Goal: Transaction & Acquisition: Obtain resource

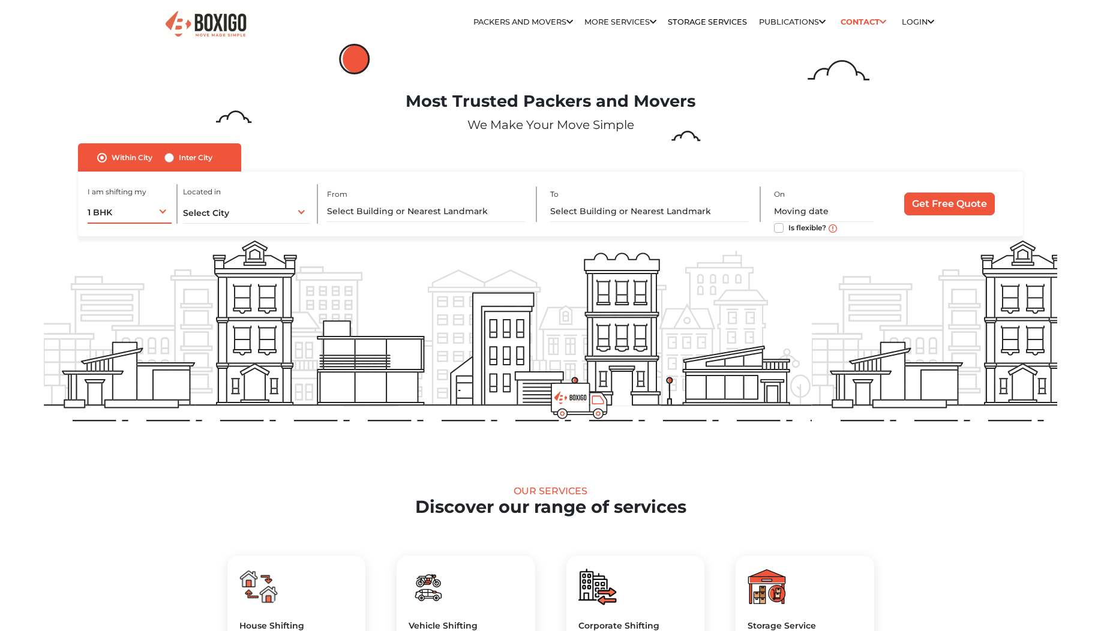
click at [154, 213] on div "1 BHK 1 BHK 2 BHK 3 BHK 3 + BHK FEW ITEMS" at bounding box center [130, 211] width 84 height 25
click at [104, 282] on li "3 BHK" at bounding box center [169, 285] width 163 height 24
click at [227, 212] on span "Select City" at bounding box center [206, 213] width 46 height 11
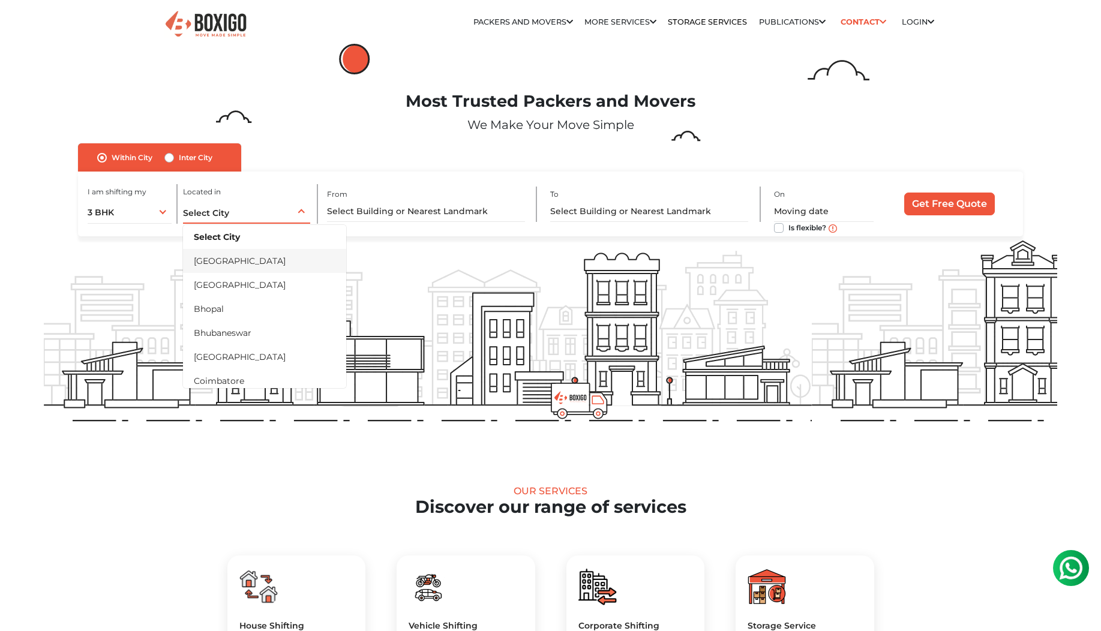
click at [217, 265] on li "[GEOGRAPHIC_DATA]" at bounding box center [264, 261] width 163 height 24
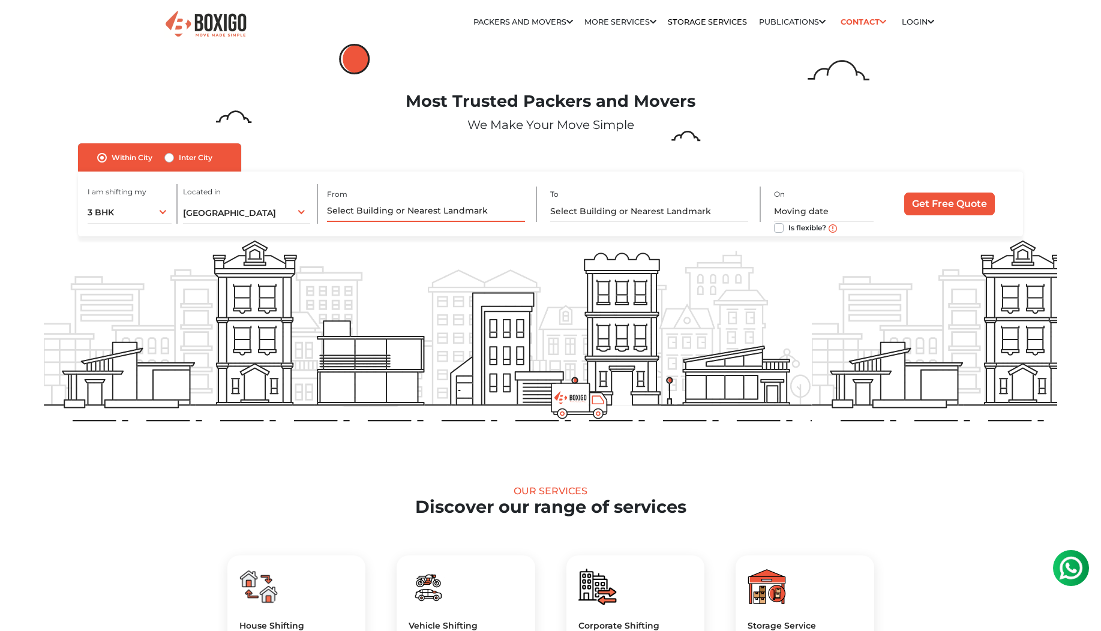
click at [425, 215] on input "text" at bounding box center [426, 211] width 198 height 21
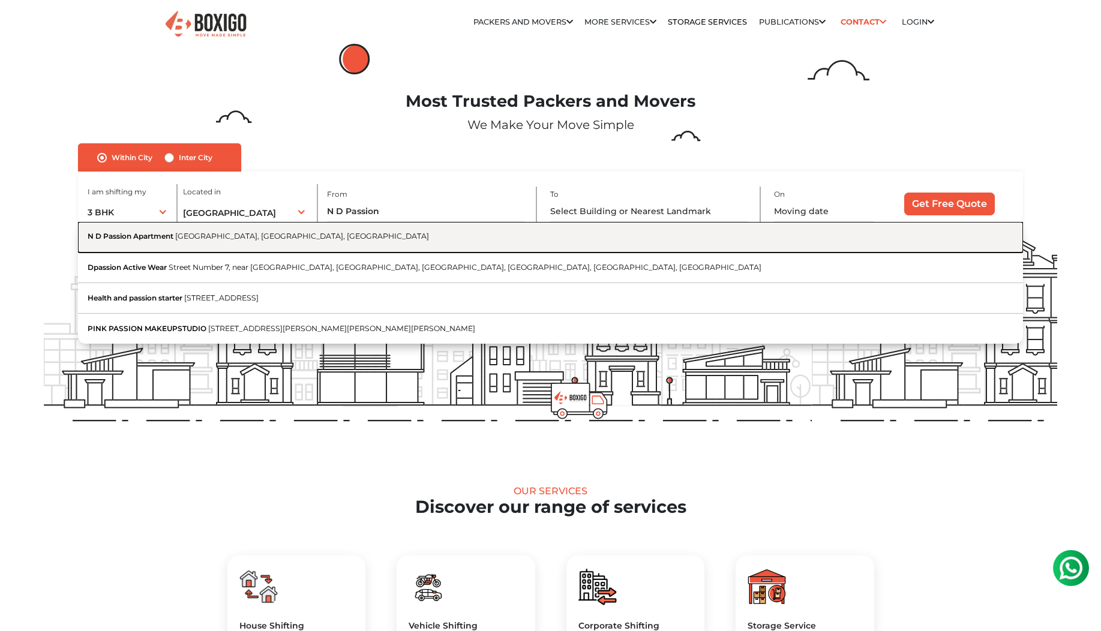
click at [220, 242] on button "N D Passion Apartment Haralur Main Road, Kudlu, Kudiu, Bengaluru, Karnataka" at bounding box center [550, 237] width 945 height 31
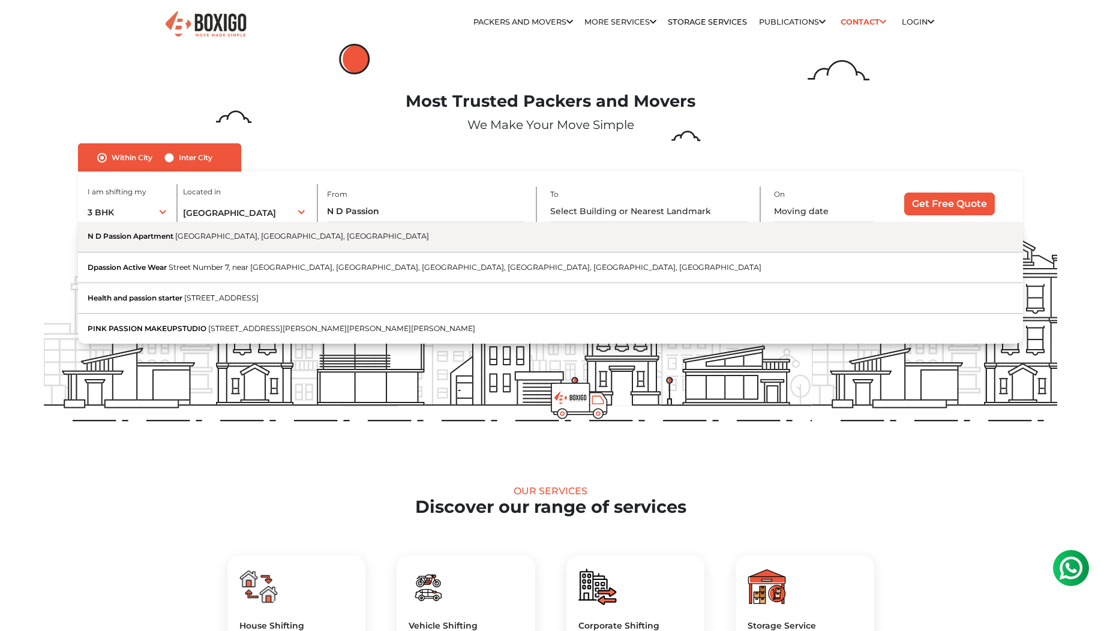
type input "N D Passion Apartment, Haralur Main Road, Kudlu, Kudiu, Bengaluru, Karnataka"
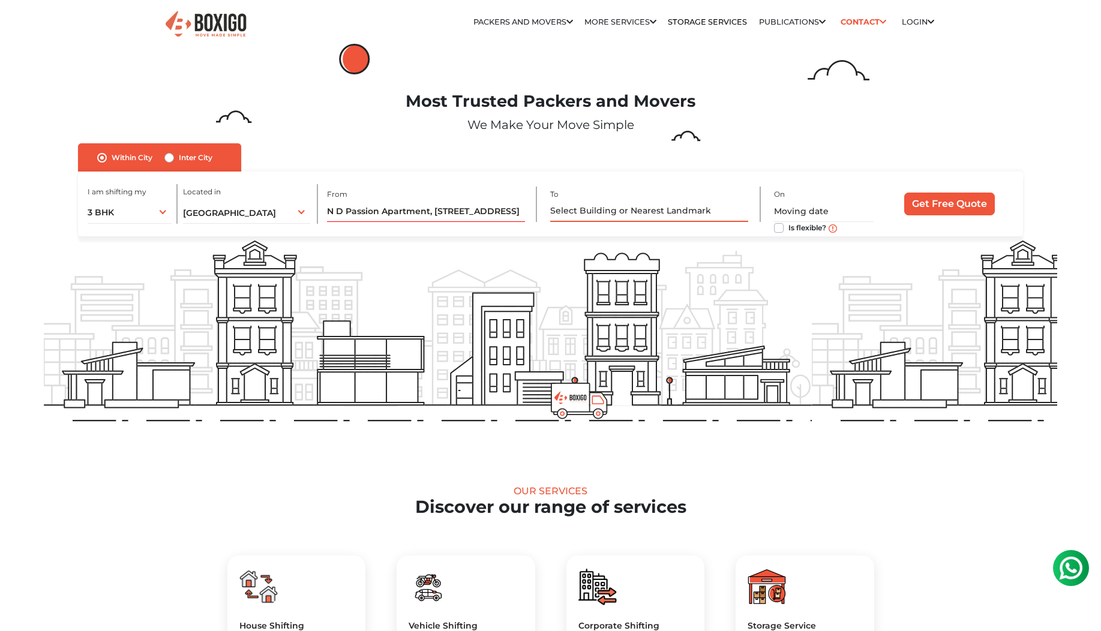
click at [601, 210] on input "text" at bounding box center [649, 211] width 198 height 21
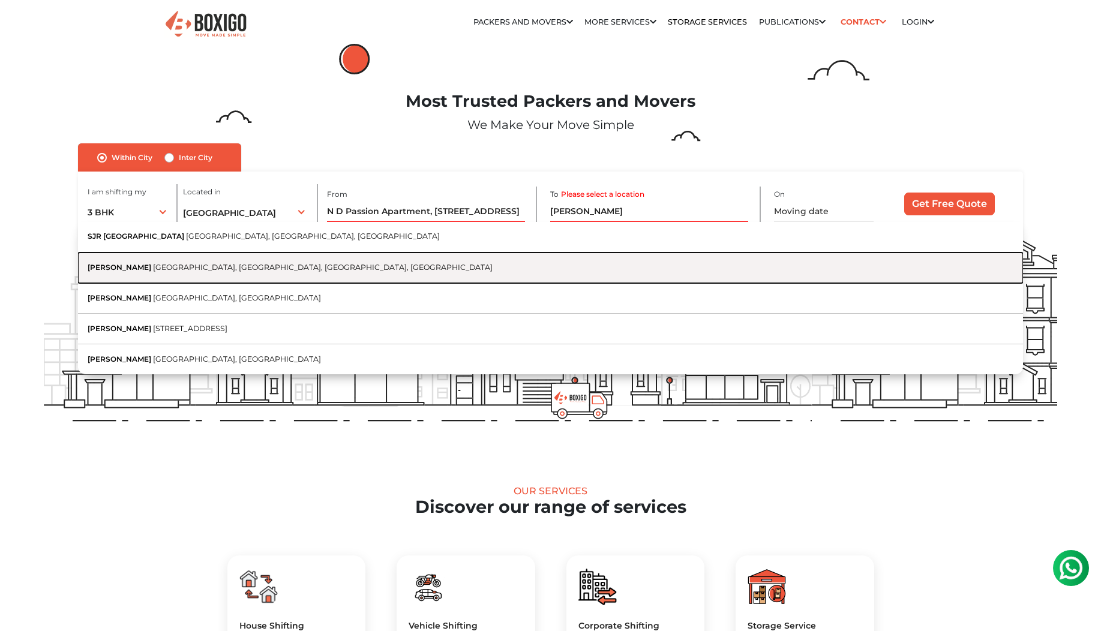
click at [230, 272] on button "SJR Eastwood Eastwood Township, Bengaluru, Haralur, Karnataka" at bounding box center [550, 267] width 945 height 31
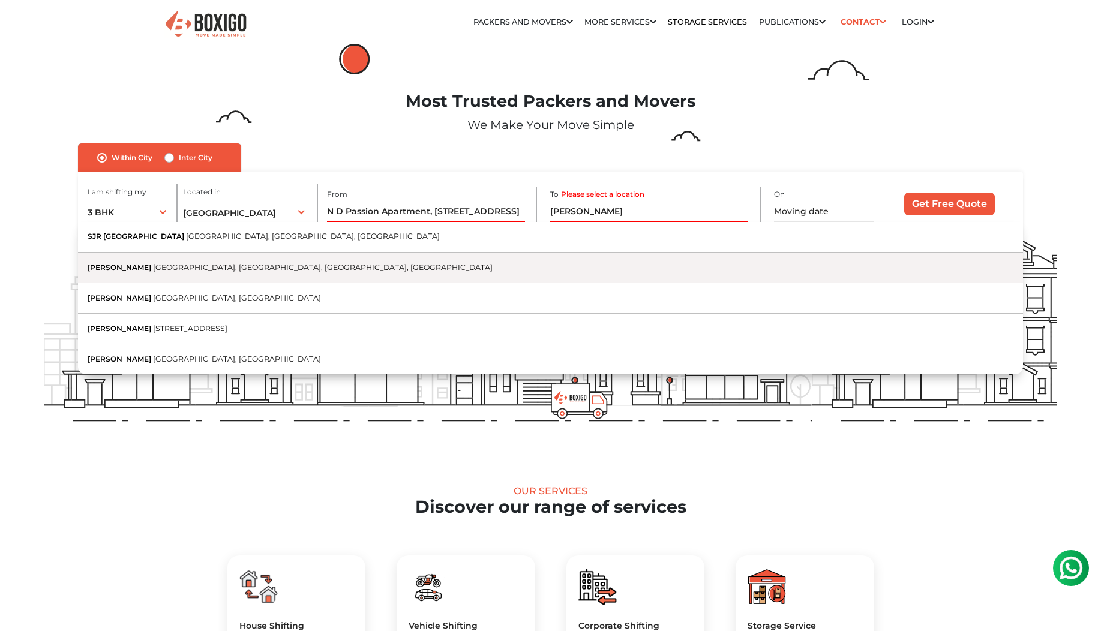
type input "SJR Eastwood, Eastwood Township, Bengaluru, Haralur, Karnataka"
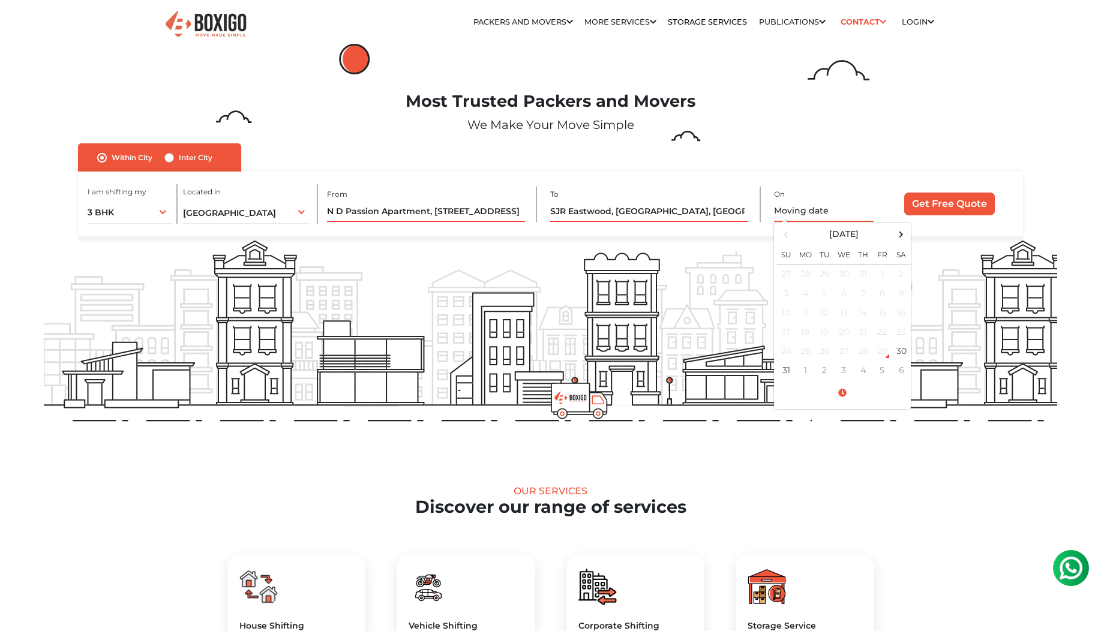
click at [799, 208] on input "text" at bounding box center [824, 211] width 100 height 21
click at [788, 374] on td "31" at bounding box center [785, 369] width 19 height 19
type input "08/31/2025 12:00 AM"
click at [1052, 192] on form "no_url_set Within City Inter City I am shifting my 1 BHK 2 BHK 3 BHK 3 + BHK FE…" at bounding box center [550, 189] width 1012 height 93
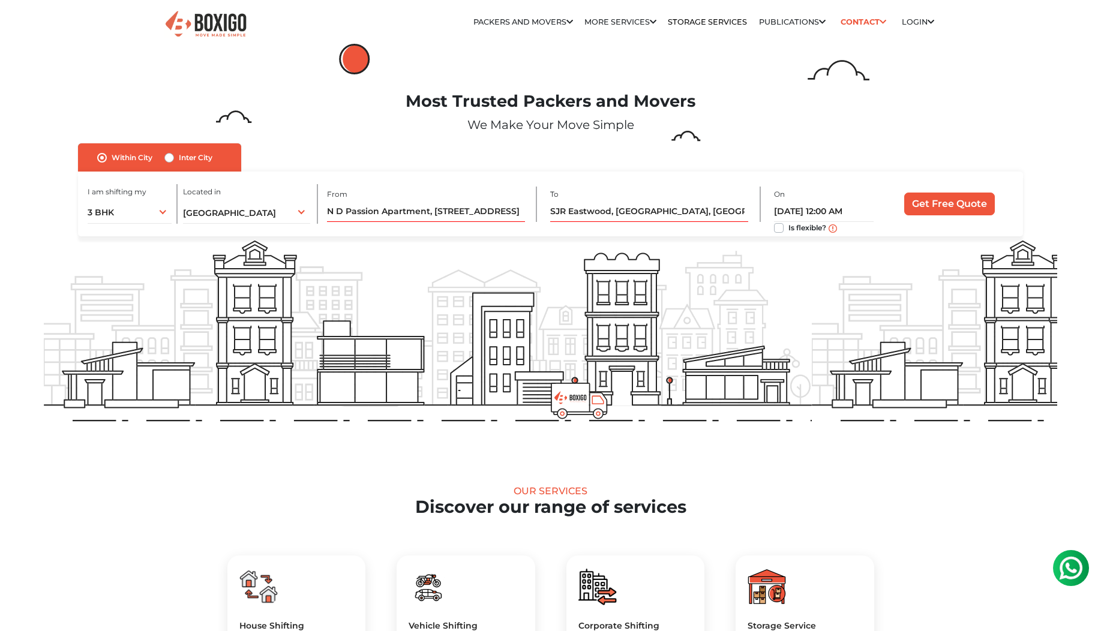
click at [788, 231] on label "Is flexible?" at bounding box center [807, 227] width 38 height 13
click at [778, 231] on input "Is flexible?" at bounding box center [779, 227] width 10 height 12
checkbox input "true"
click at [924, 210] on input "Get Free Quote" at bounding box center [949, 204] width 91 height 23
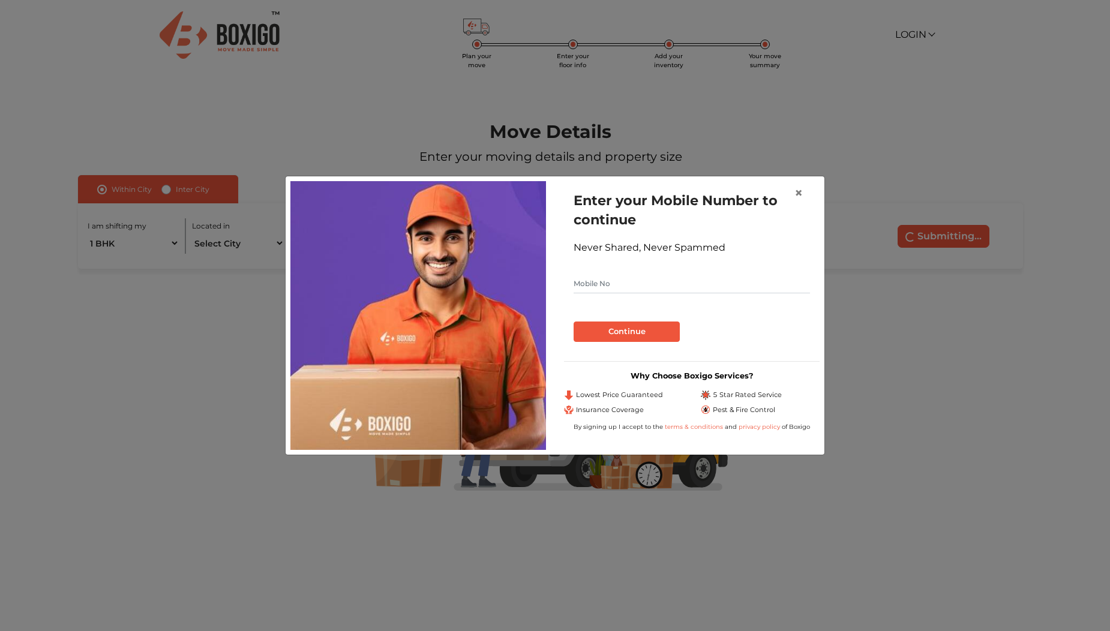
click at [637, 291] on input "text" at bounding box center [691, 283] width 236 height 19
type input "9686361812"
click at [606, 336] on button "Continue" at bounding box center [626, 331] width 106 height 20
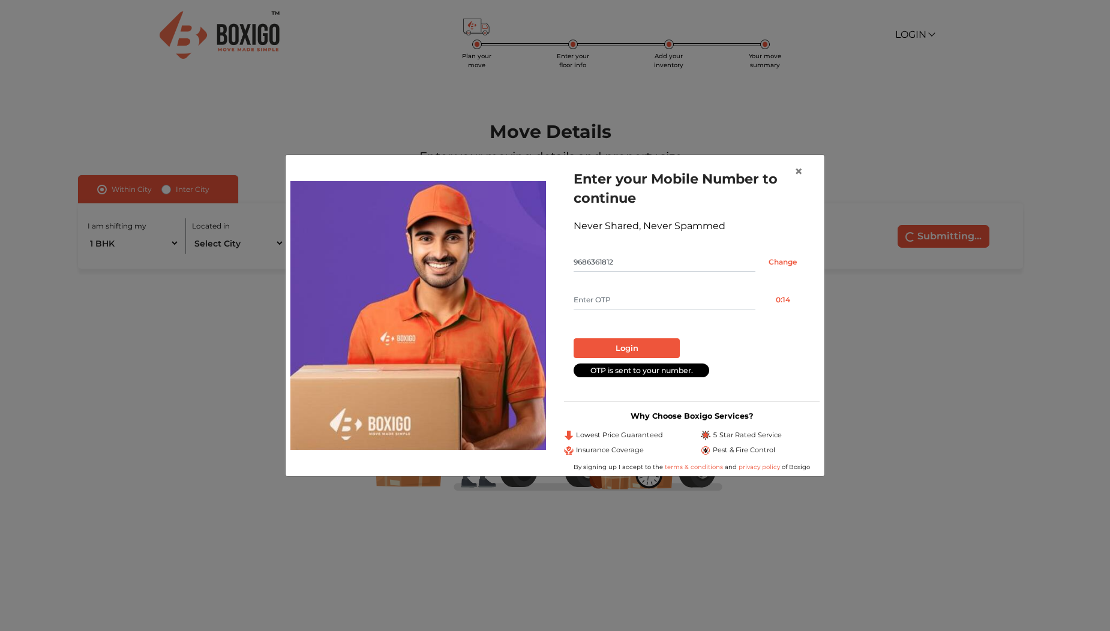
click at [607, 307] on input "text" at bounding box center [664, 299] width 182 height 19
type input "6525"
click at [617, 344] on button "Login" at bounding box center [626, 348] width 106 height 20
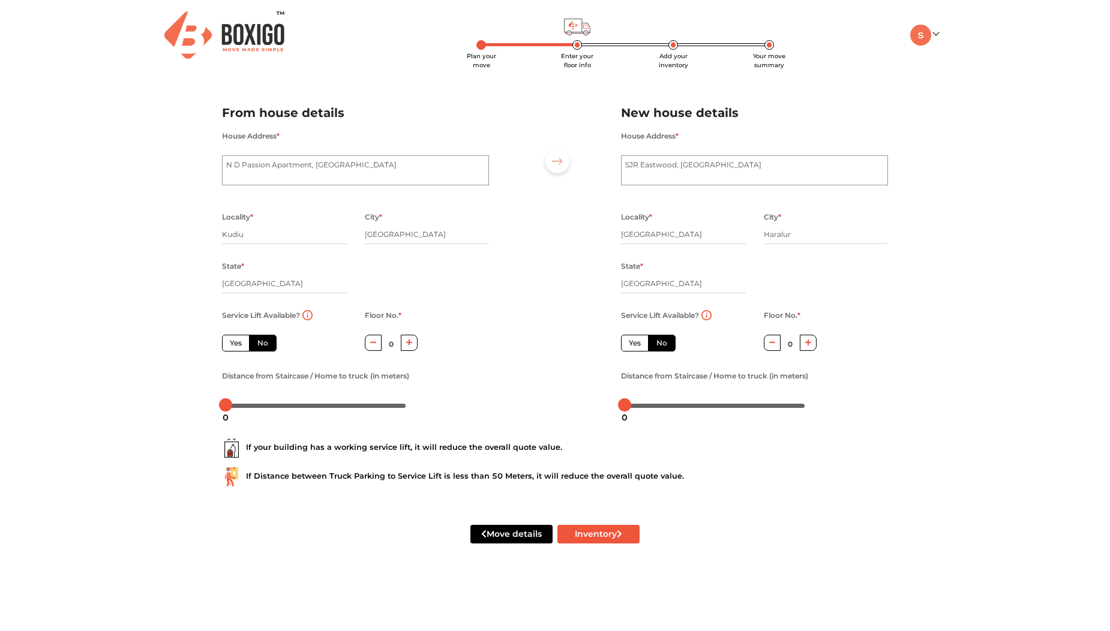
click at [808, 344] on icon "button" at bounding box center [808, 342] width 7 height 7
type input "1"
click at [236, 348] on label "Yes" at bounding box center [236, 343] width 28 height 17
click at [236, 345] on input "Yes" at bounding box center [234, 342] width 8 height 8
radio input "true"
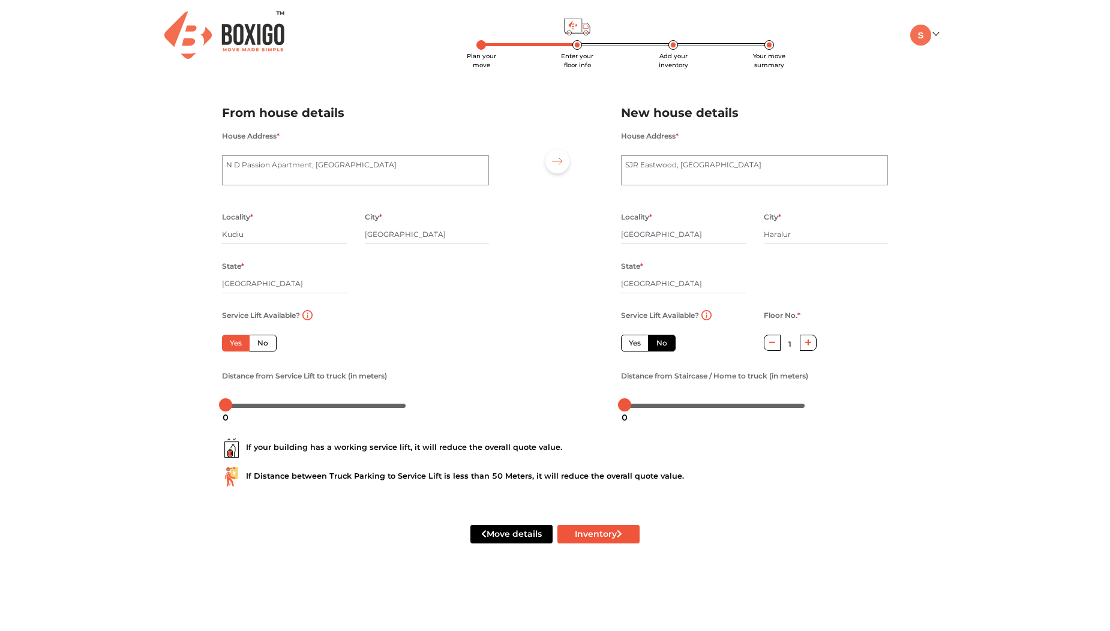
click at [276, 409] on div at bounding box center [315, 404] width 187 height 19
click at [284, 407] on body "Plan your move Enter your floor info Add your inventory Your move summary My Mo…" at bounding box center [555, 315] width 1110 height 631
click at [309, 410] on div at bounding box center [315, 404] width 187 height 19
click at [326, 406] on div at bounding box center [316, 404] width 180 height 7
click at [344, 406] on div at bounding box center [316, 404] width 180 height 7
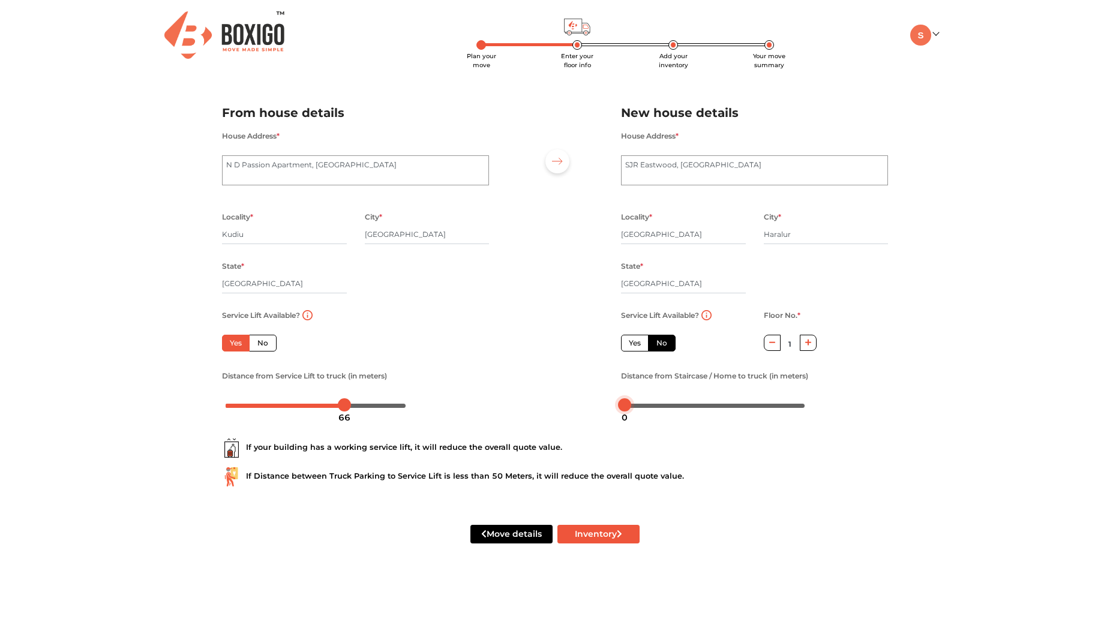
click at [666, 408] on body "Plan your move Enter your floor info Add your inventory Your move summary My Mo…" at bounding box center [555, 315] width 1110 height 631
click at [600, 540] on button "Inventory" at bounding box center [598, 534] width 82 height 19
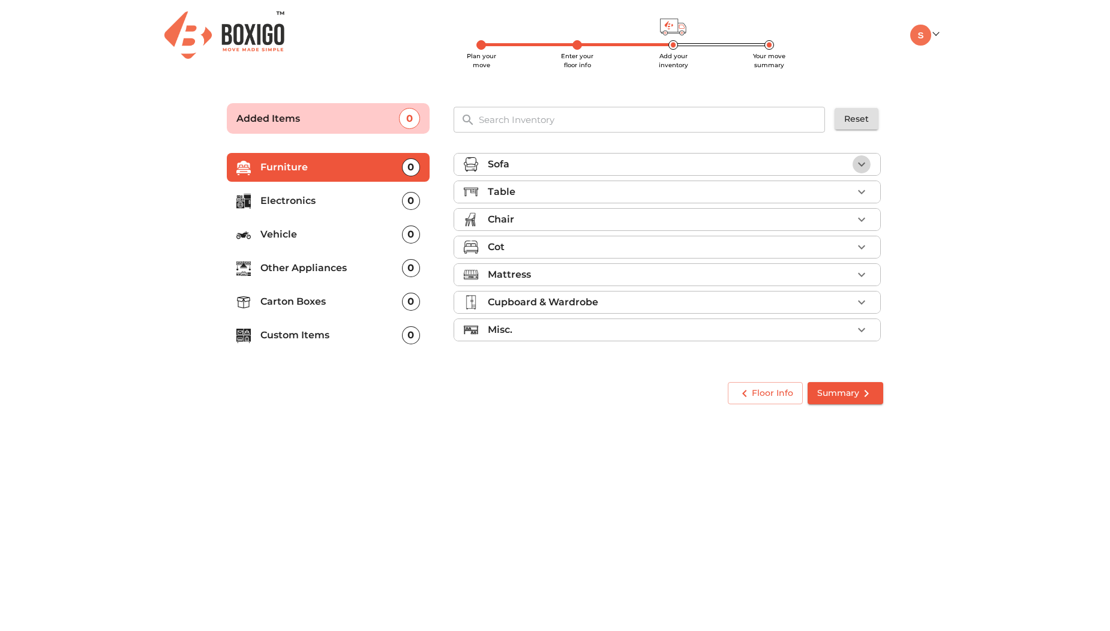
click at [860, 163] on icon "button" at bounding box center [861, 164] width 14 height 14
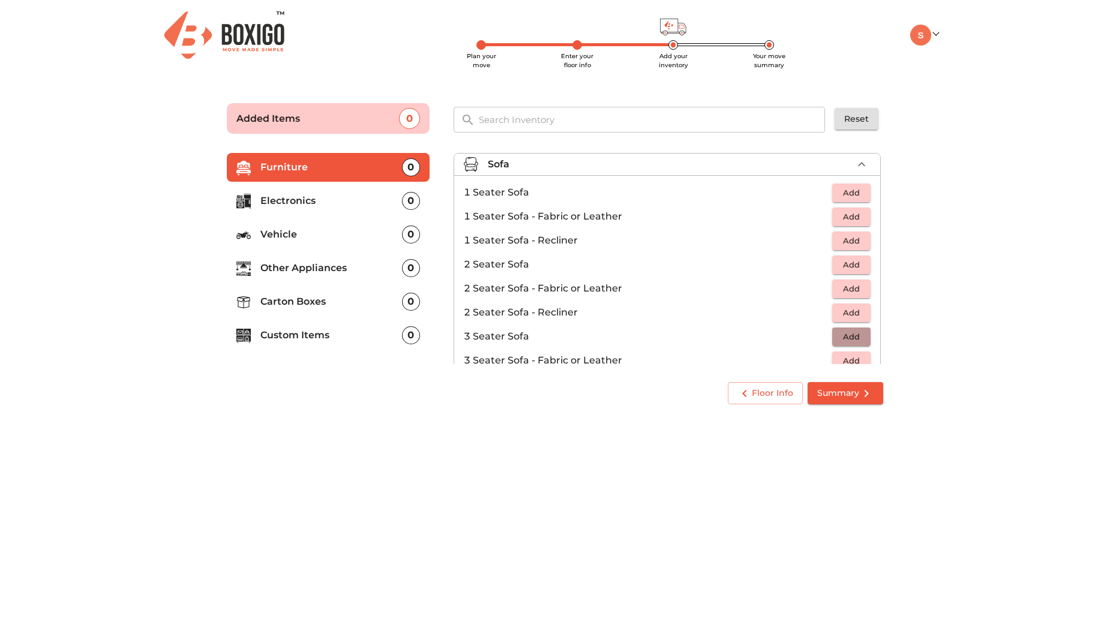
click at [841, 342] on span "Add" at bounding box center [851, 337] width 26 height 14
click at [557, 127] on input "text" at bounding box center [652, 120] width 362 height 26
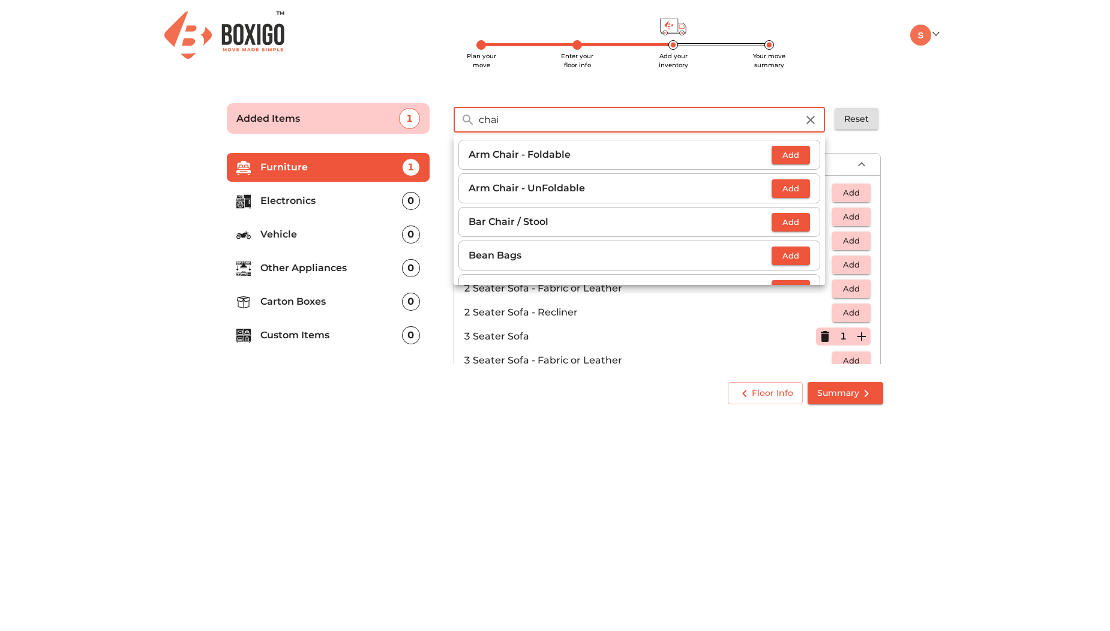
type input "chai"
click at [777, 190] on span "Add" at bounding box center [790, 189] width 26 height 14
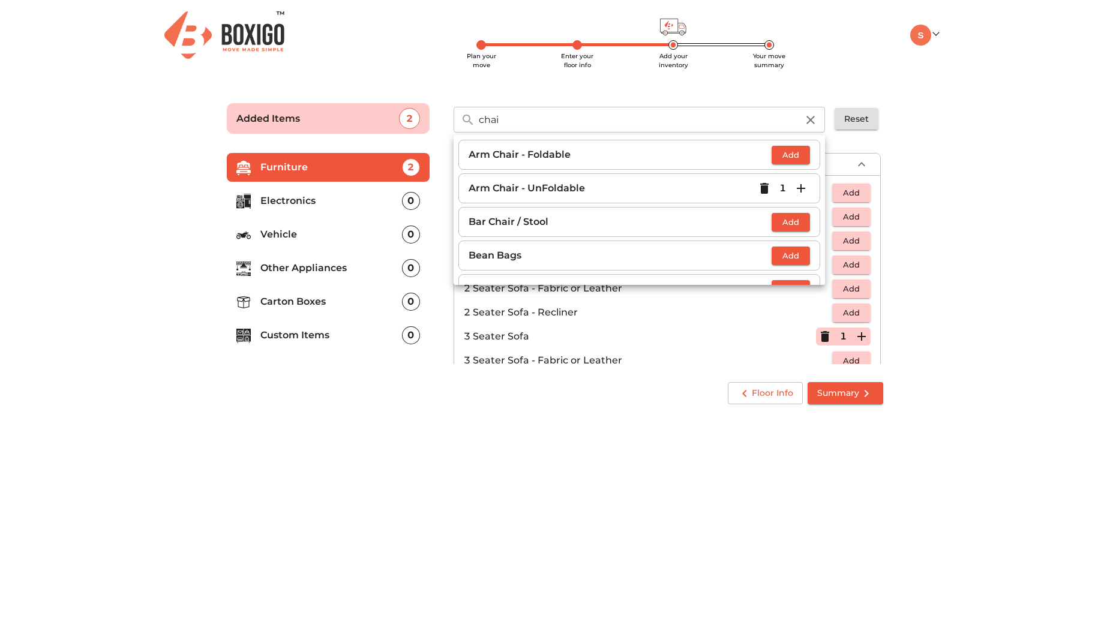
click at [606, 425] on body "Plan your move Enter your floor info Add your inventory Your move summary My Mo…" at bounding box center [555, 315] width 1110 height 631
click at [956, 166] on main "Plan your move Enter your floor info Add your inventory Your move summary Added…" at bounding box center [555, 251] width 1110 height 330
click at [813, 122] on icon "button" at bounding box center [810, 120] width 8 height 8
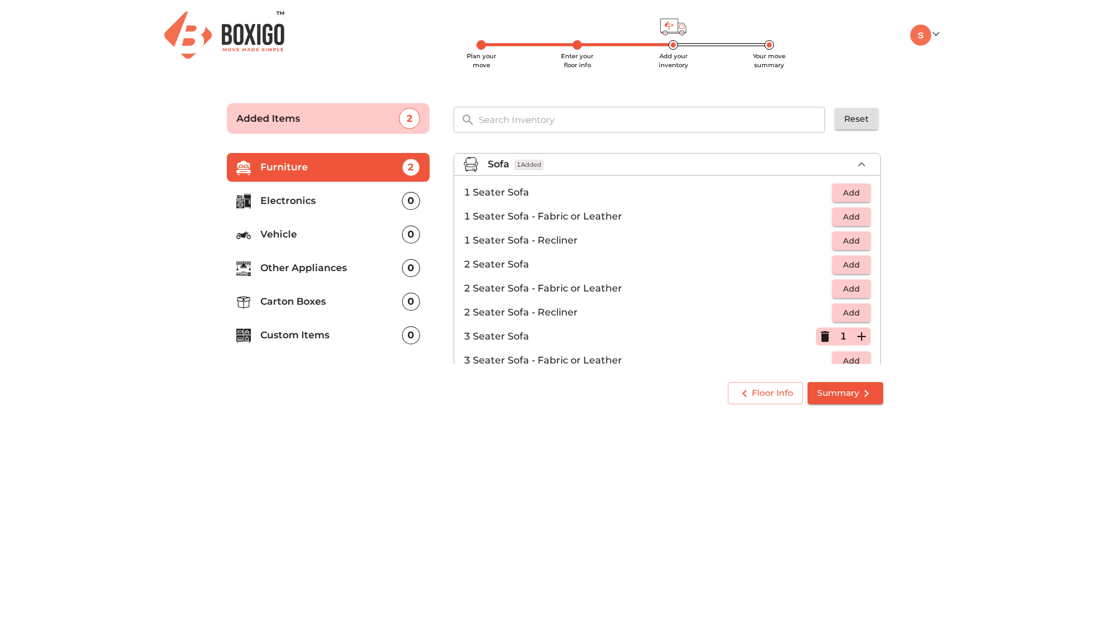
click at [305, 303] on p "Carton Boxes" at bounding box center [331, 301] width 142 height 14
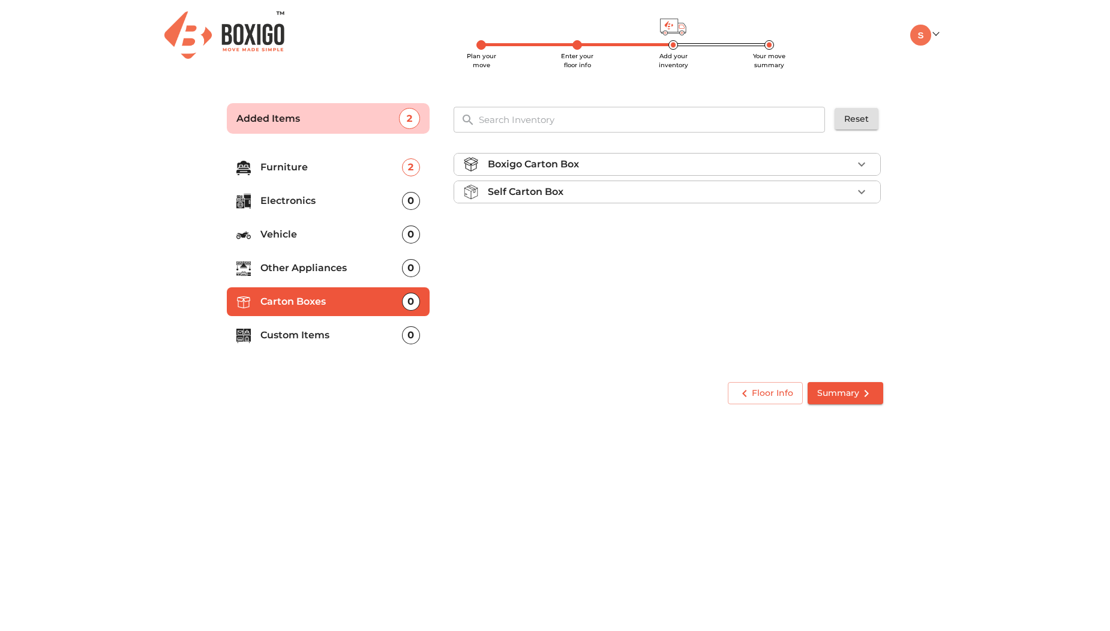
click at [873, 189] on li "Self Carton Box" at bounding box center [667, 192] width 426 height 22
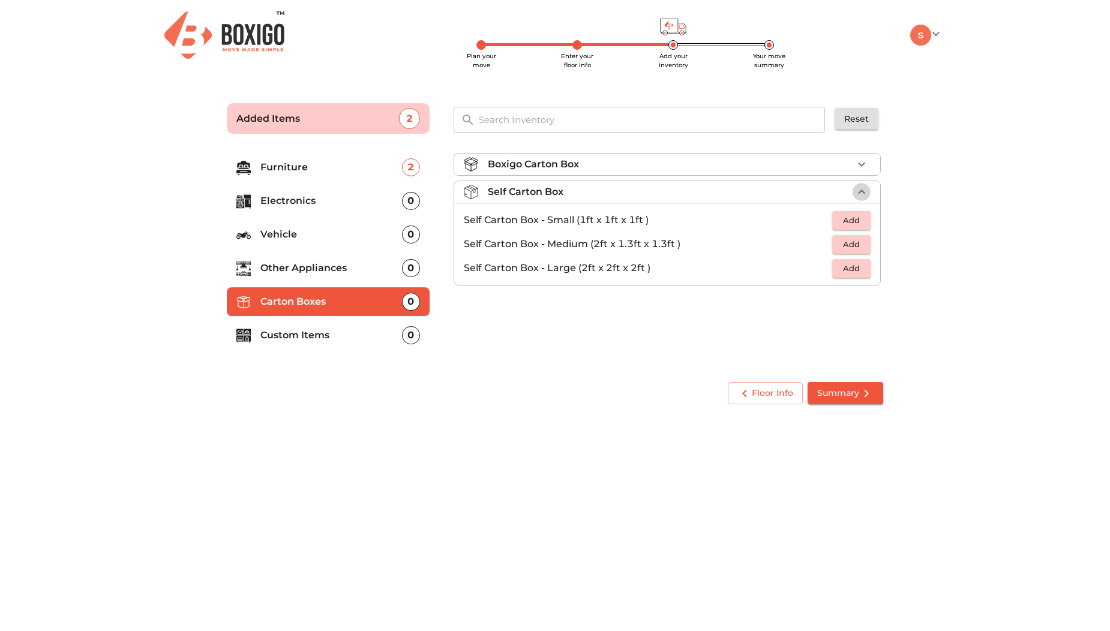
click at [865, 190] on icon "button" at bounding box center [861, 192] width 14 height 14
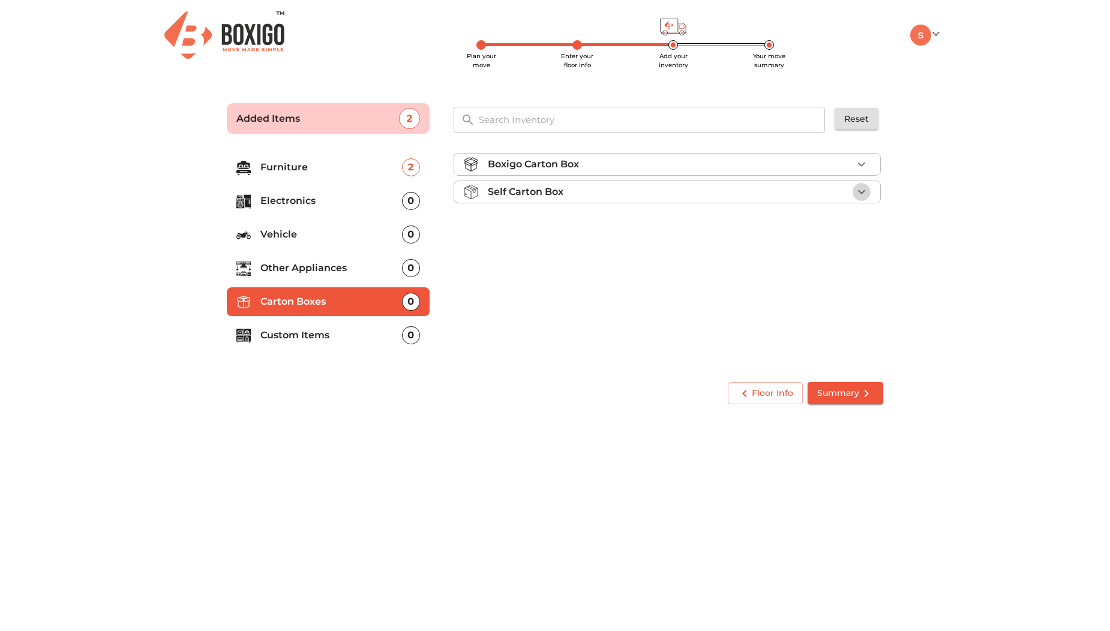
click at [865, 190] on icon "button" at bounding box center [861, 192] width 14 height 14
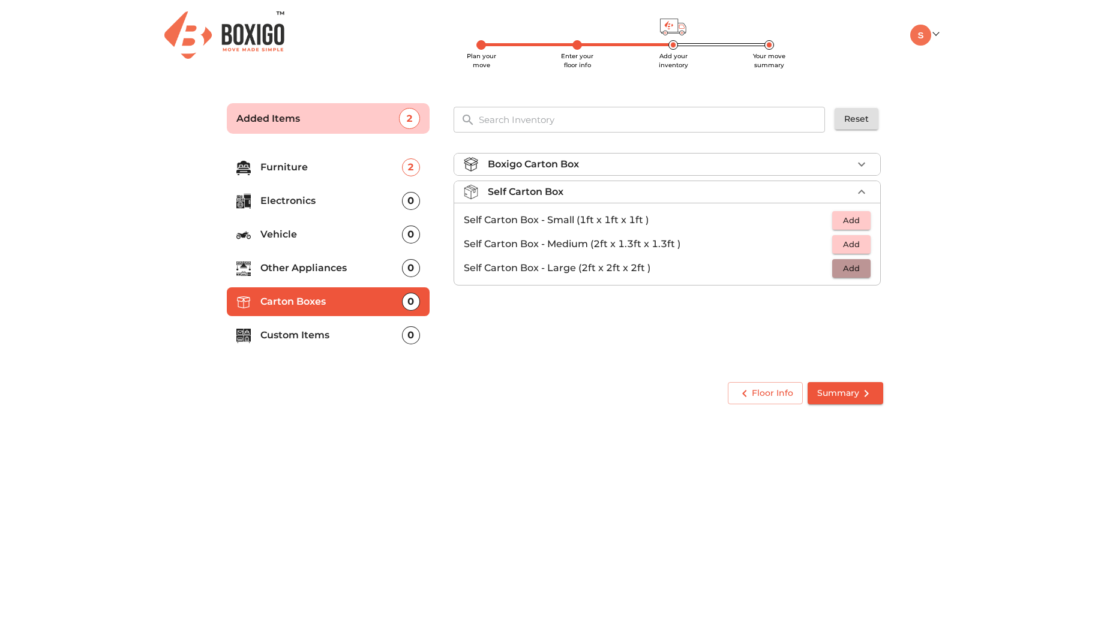
click at [852, 266] on span "Add" at bounding box center [851, 268] width 26 height 14
click at [865, 266] on icon "button" at bounding box center [861, 268] width 14 height 14
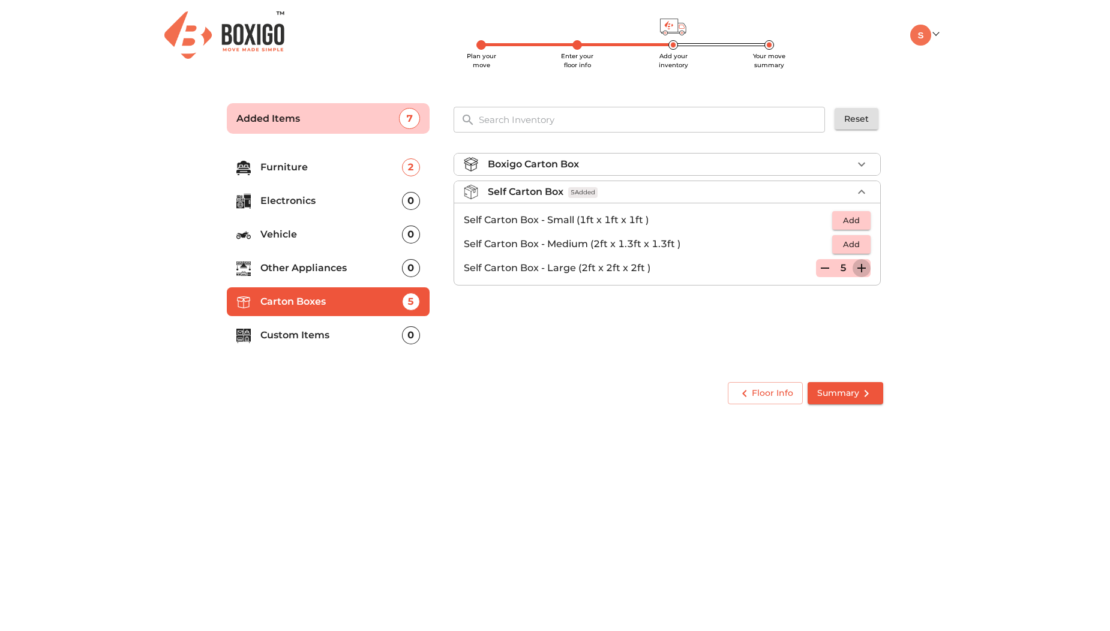
click at [865, 266] on icon "button" at bounding box center [861, 268] width 14 height 14
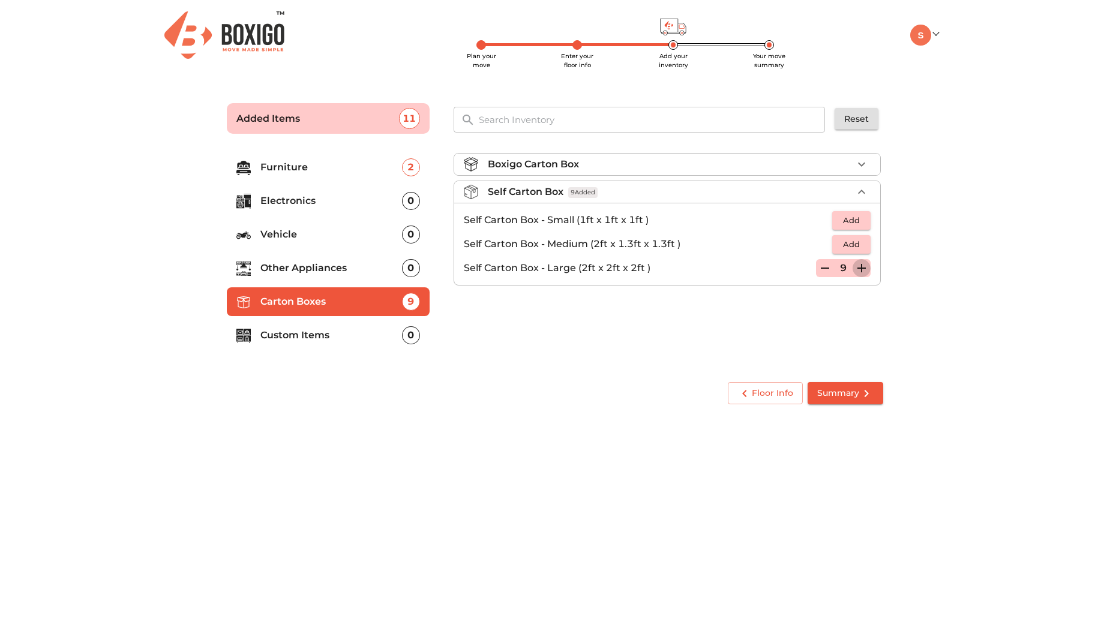
click at [865, 266] on icon "button" at bounding box center [861, 268] width 14 height 14
click at [863, 273] on icon "button" at bounding box center [861, 268] width 14 height 14
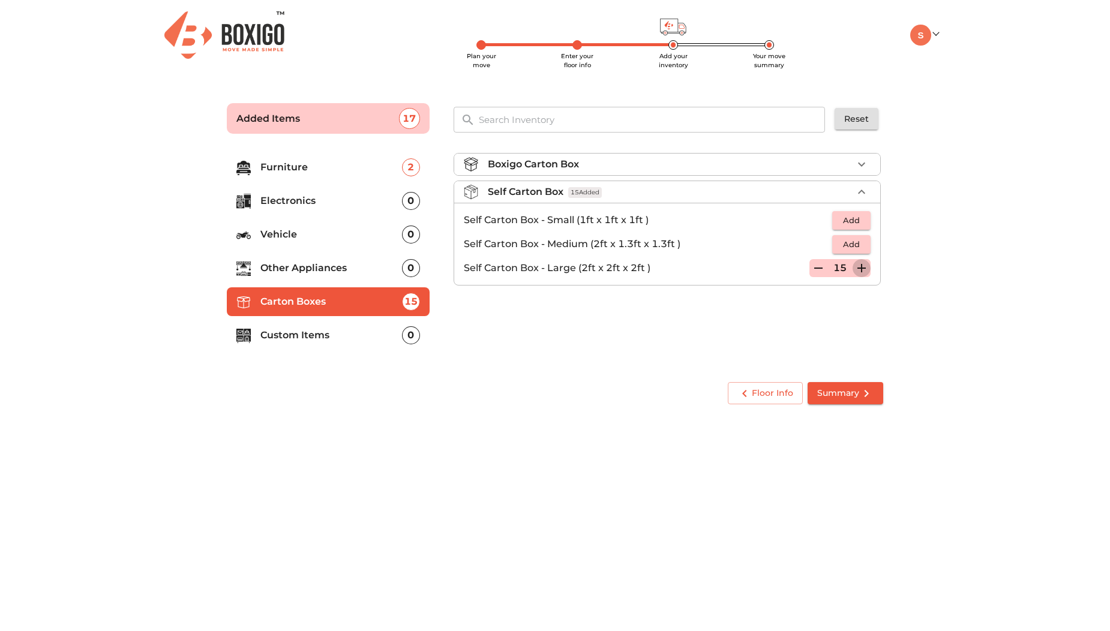
click at [863, 273] on icon "button" at bounding box center [861, 268] width 14 height 14
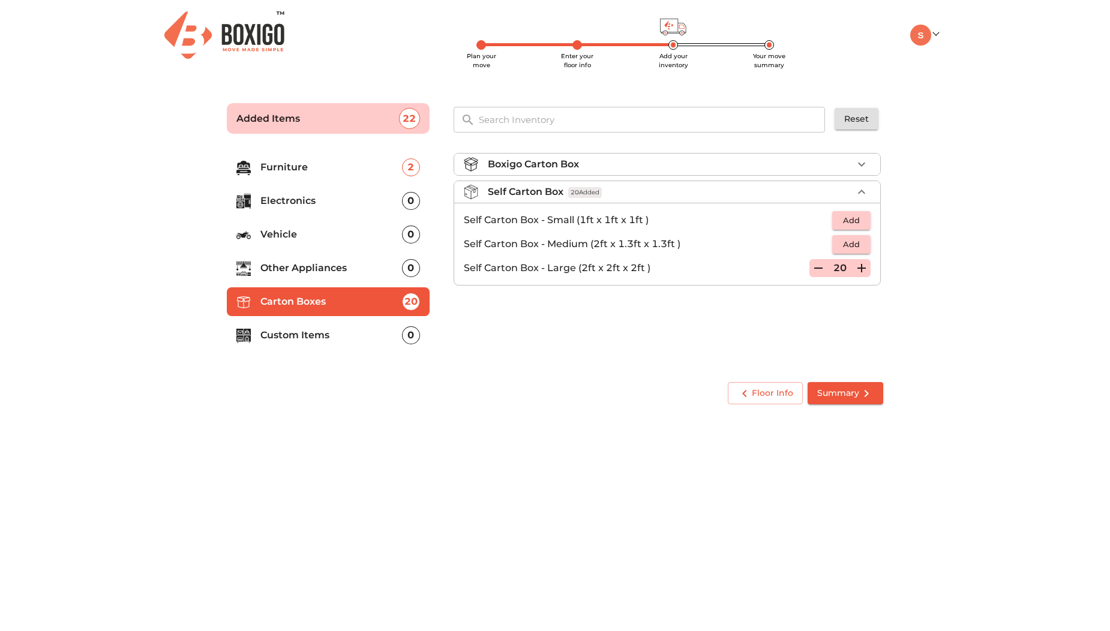
click at [770, 333] on div "Boxigo Carton Box Self Carton Box 20 Added Self Carton Box - Small (1ft x 1ft x…" at bounding box center [668, 256] width 439 height 227
click at [853, 161] on button "button" at bounding box center [861, 164] width 18 height 18
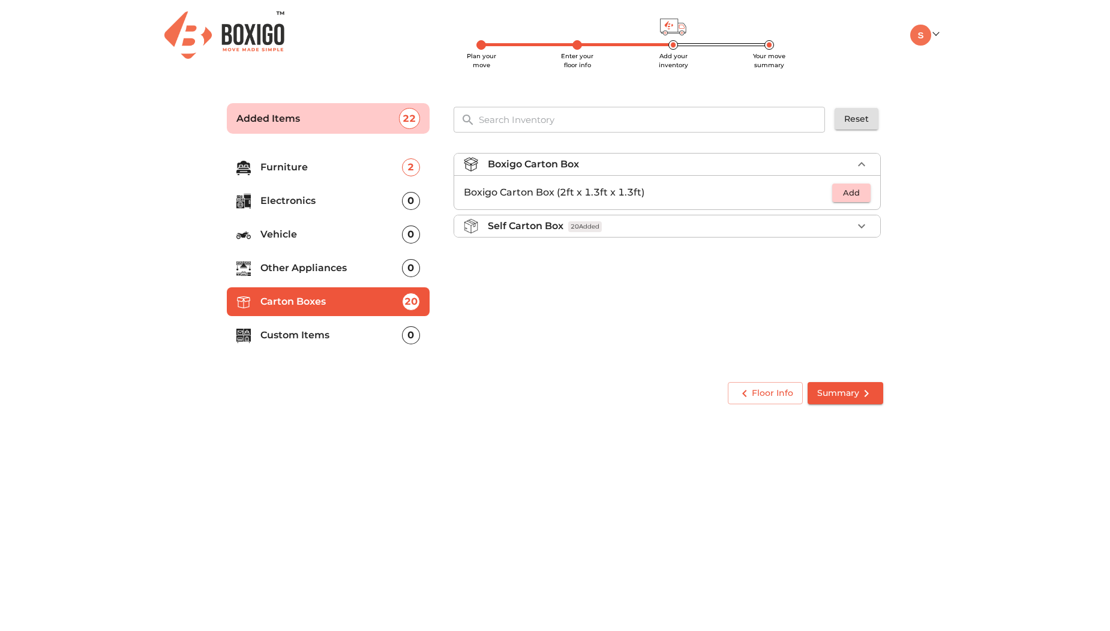
click at [293, 176] on li "Furniture 2" at bounding box center [328, 167] width 203 height 29
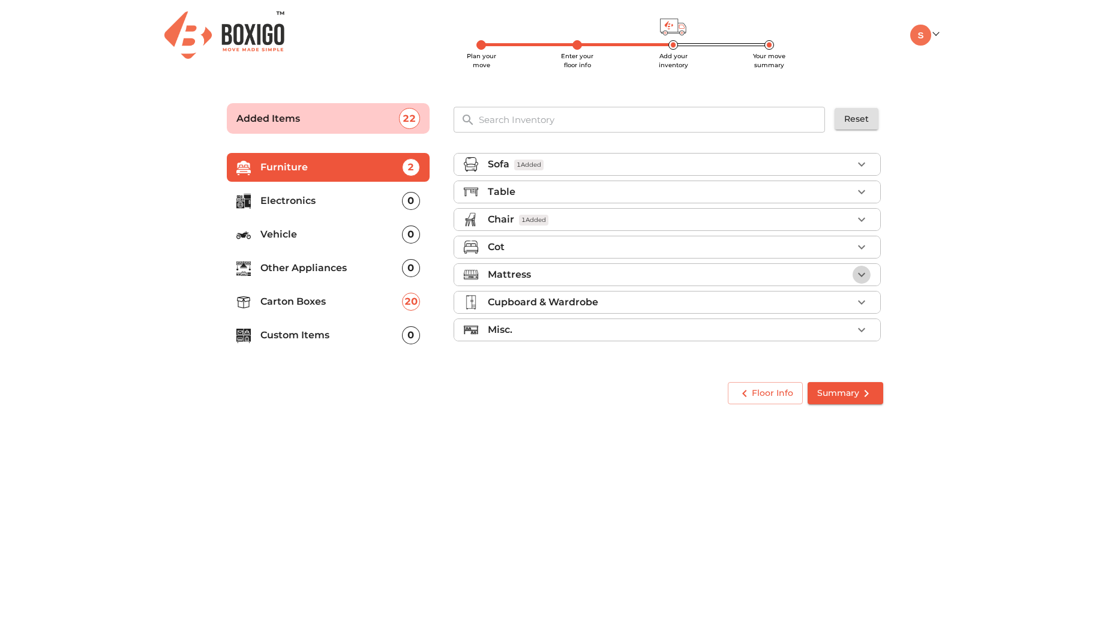
click at [860, 269] on icon "button" at bounding box center [861, 274] width 14 height 14
click at [838, 327] on span "Add" at bounding box center [851, 327] width 26 height 14
click at [844, 328] on div "1" at bounding box center [843, 327] width 55 height 18
click at [854, 326] on icon "button" at bounding box center [861, 327] width 14 height 14
click at [854, 247] on icon "button" at bounding box center [861, 247] width 14 height 14
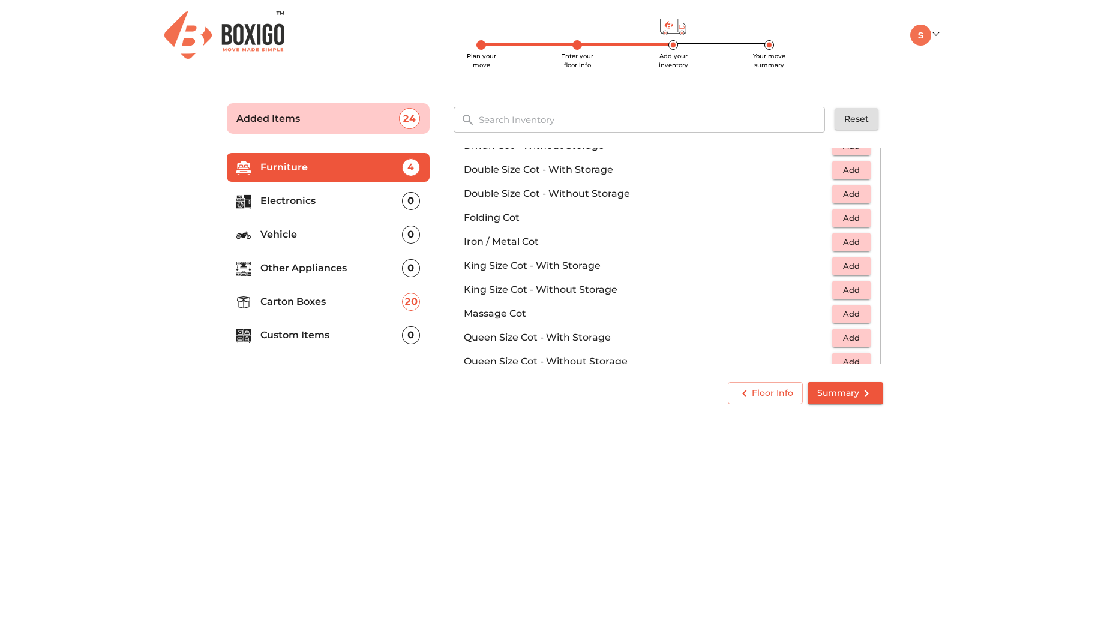
scroll to position [226, 0]
click at [850, 288] on span "Add" at bounding box center [851, 289] width 26 height 14
click at [838, 338] on span "Add" at bounding box center [851, 337] width 26 height 14
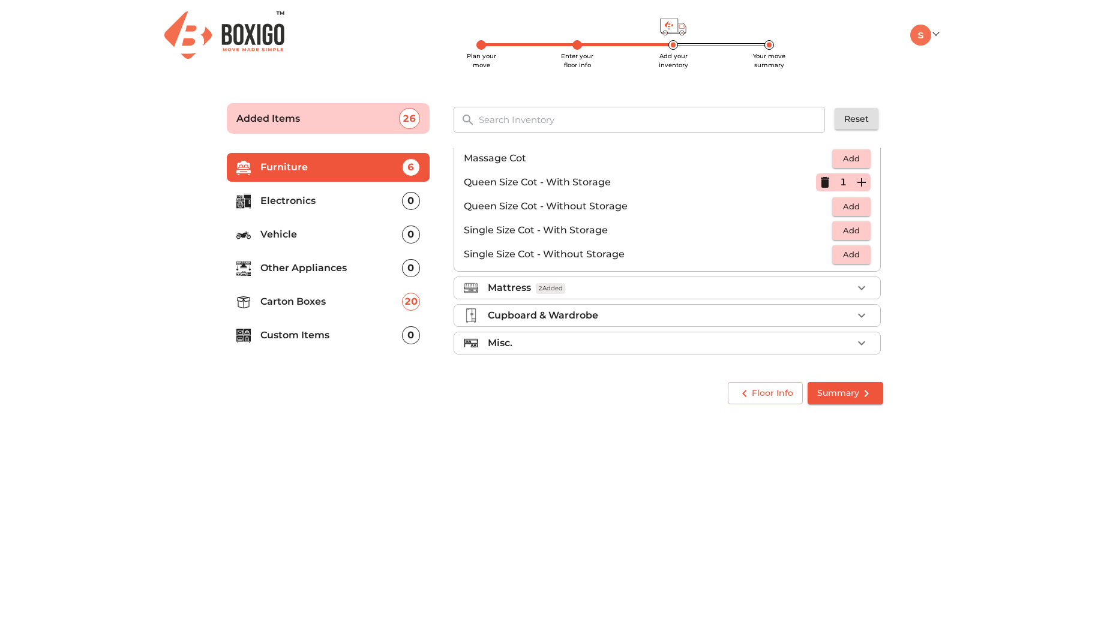
scroll to position [375, 0]
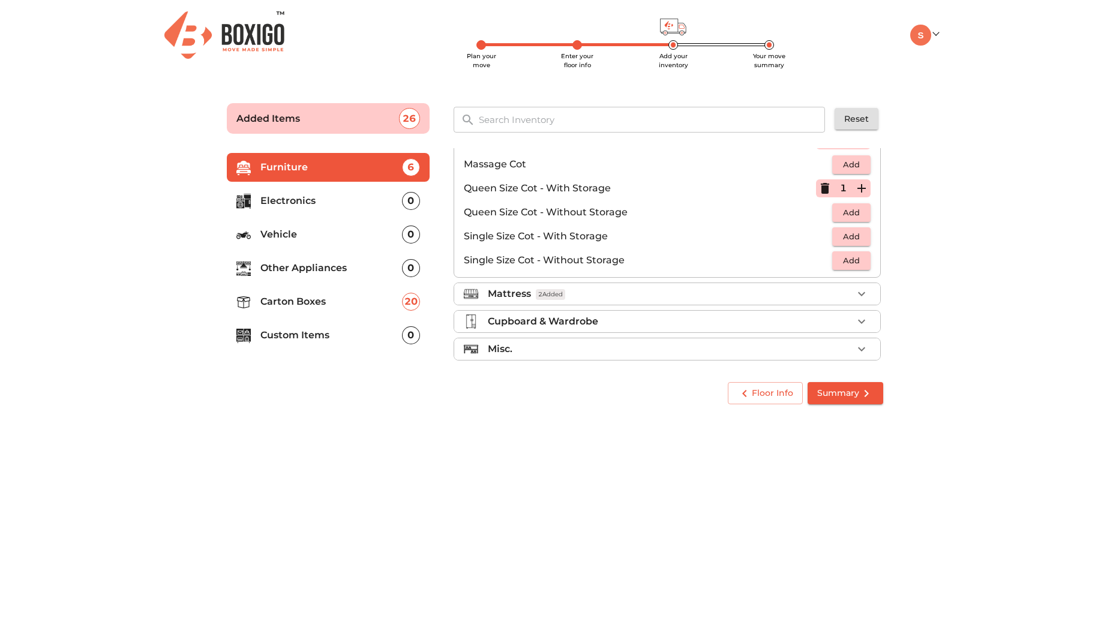
click at [846, 321] on div "Cupboard & Wardrobe" at bounding box center [670, 321] width 365 height 14
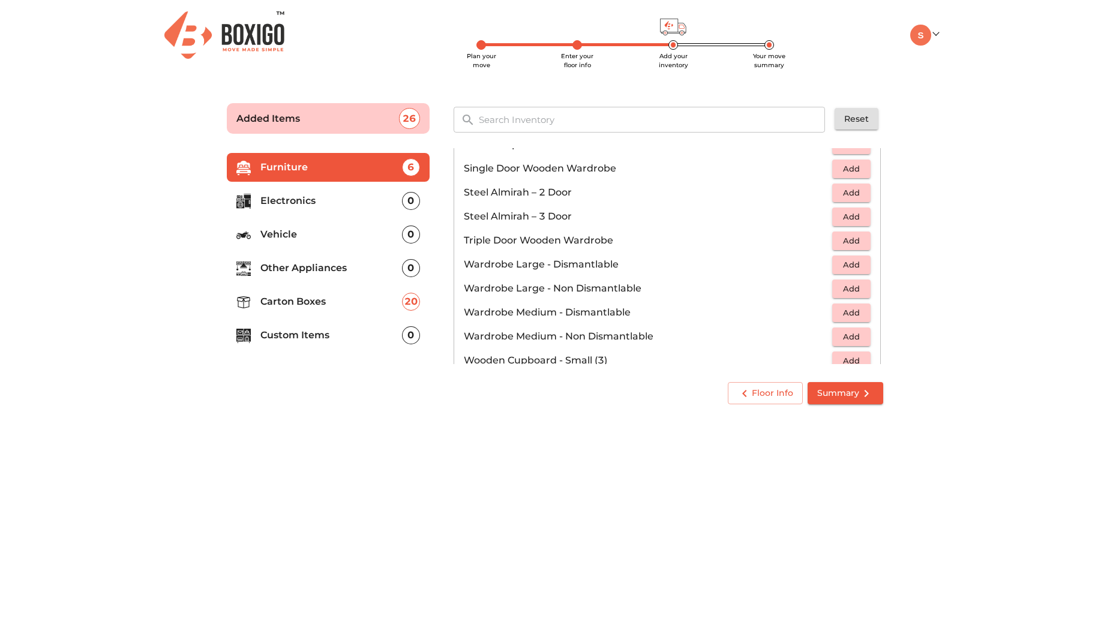
scroll to position [405, 0]
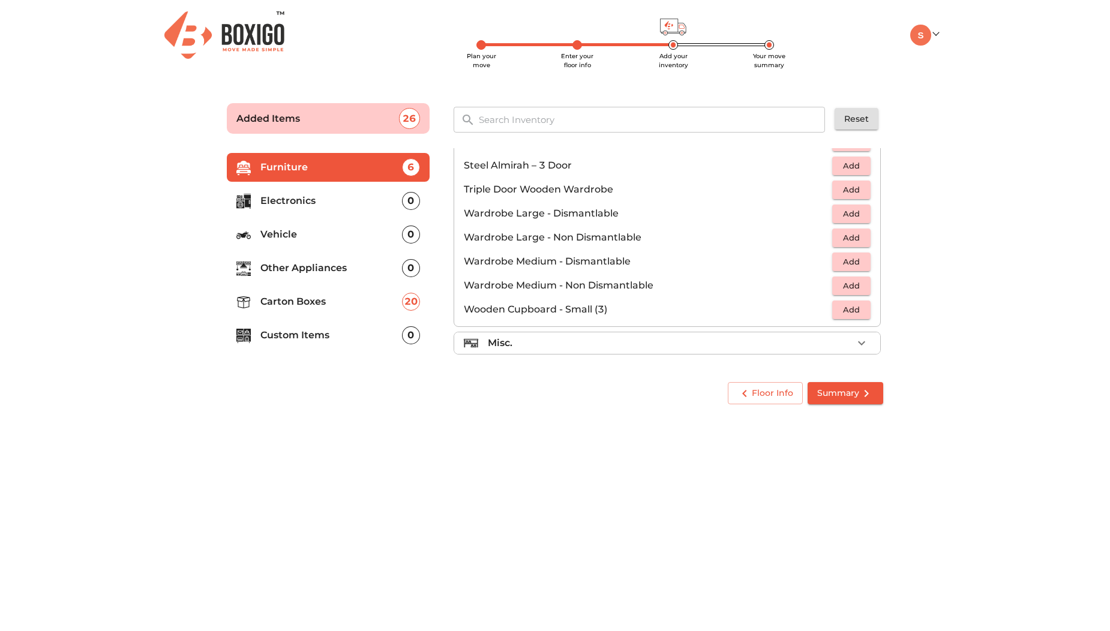
click at [846, 261] on span "Add" at bounding box center [851, 262] width 26 height 14
click at [822, 260] on icon "button" at bounding box center [824, 261] width 14 height 14
click at [842, 281] on span "Add" at bounding box center [851, 286] width 26 height 14
click at [858, 289] on icon "button" at bounding box center [861, 285] width 14 height 14
click at [850, 306] on span "Add" at bounding box center [851, 310] width 26 height 14
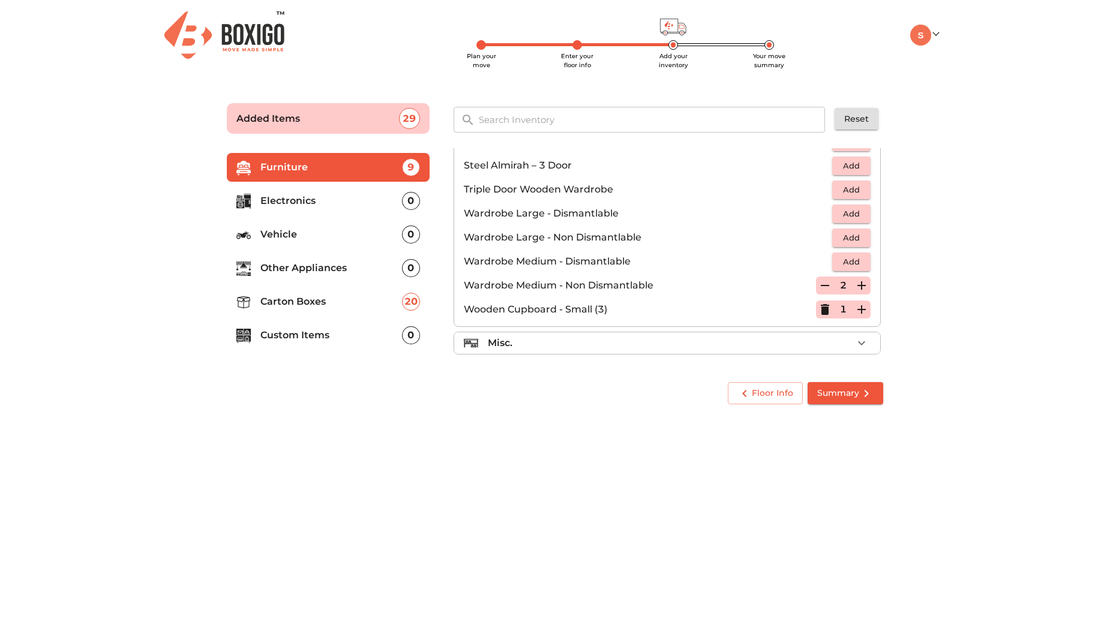
click at [857, 311] on icon "button" at bounding box center [861, 309] width 8 height 8
click at [290, 206] on p "Electronics" at bounding box center [331, 201] width 142 height 14
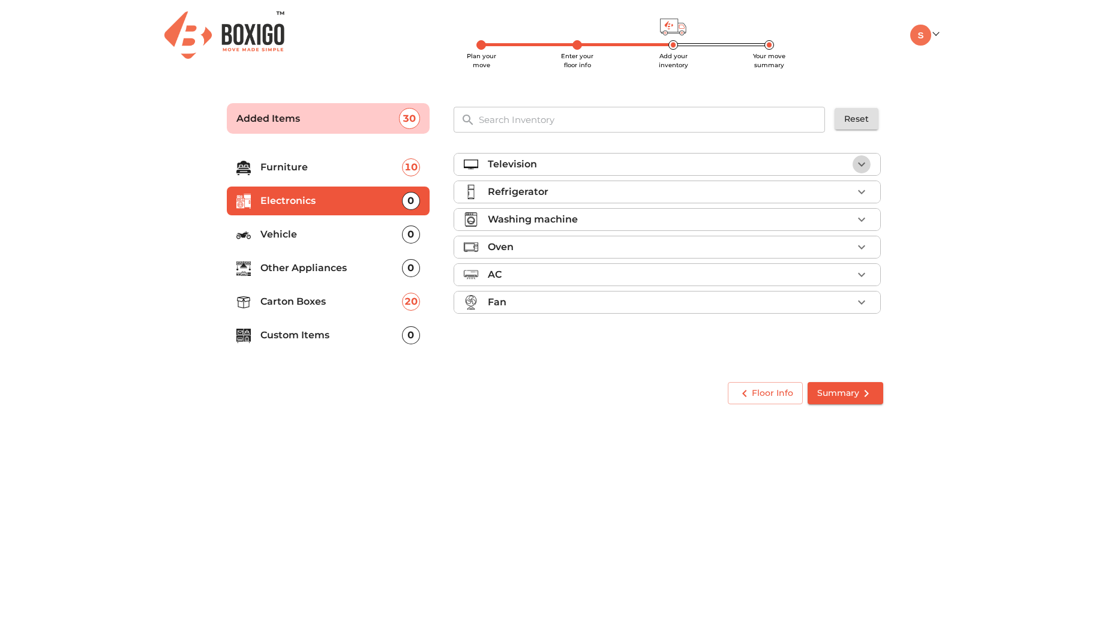
click at [862, 170] on icon "button" at bounding box center [861, 164] width 14 height 14
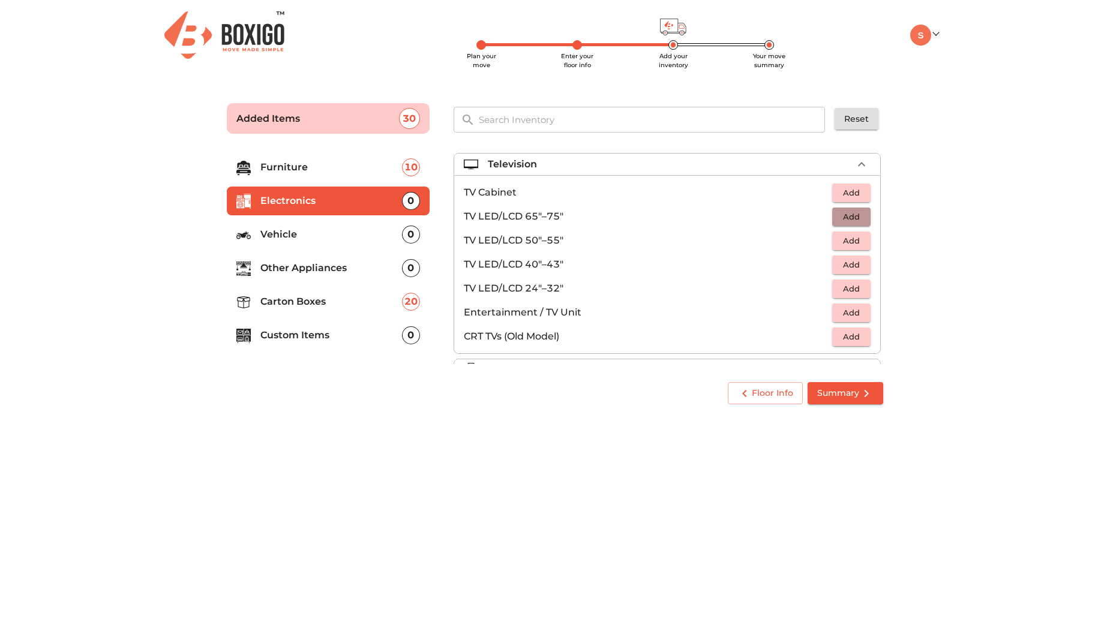
click at [847, 220] on span "Add" at bounding box center [851, 217] width 26 height 14
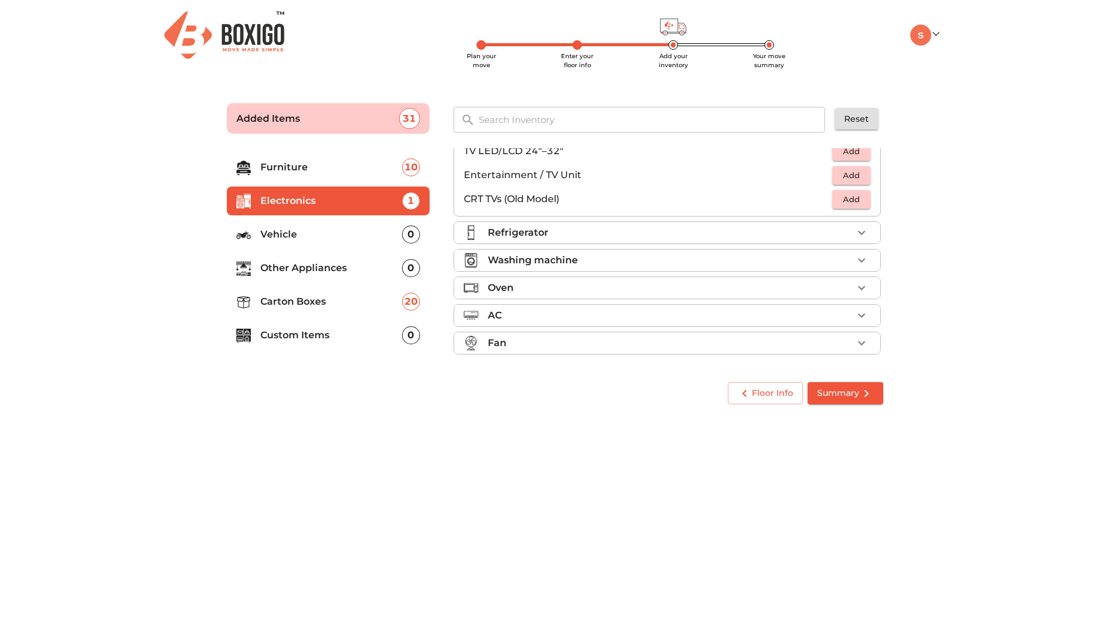
scroll to position [97, 0]
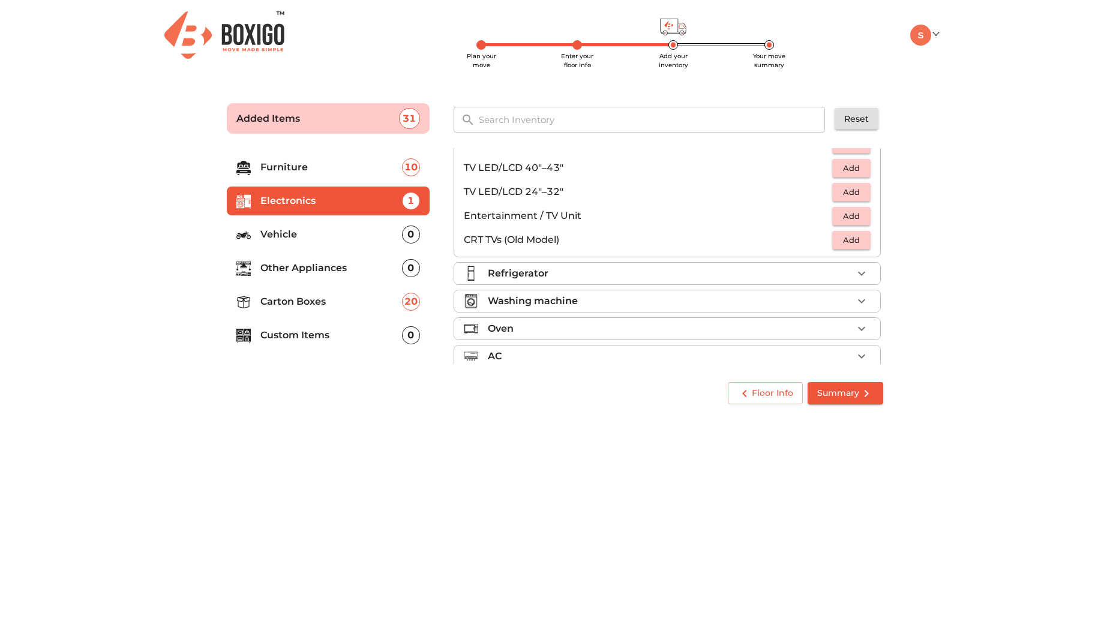
click at [838, 218] on span "Add" at bounding box center [851, 216] width 26 height 14
click at [817, 211] on icon "button" at bounding box center [824, 216] width 14 height 14
click at [861, 277] on icon "button" at bounding box center [861, 273] width 14 height 14
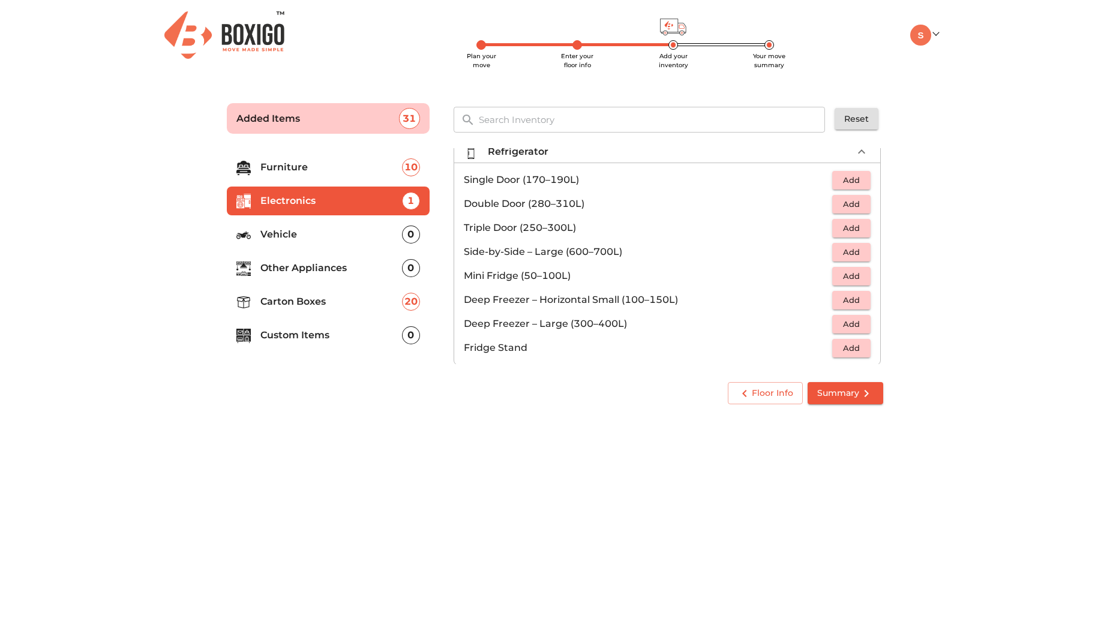
scroll to position [40, 0]
click at [838, 210] on span "Add" at bounding box center [851, 205] width 26 height 14
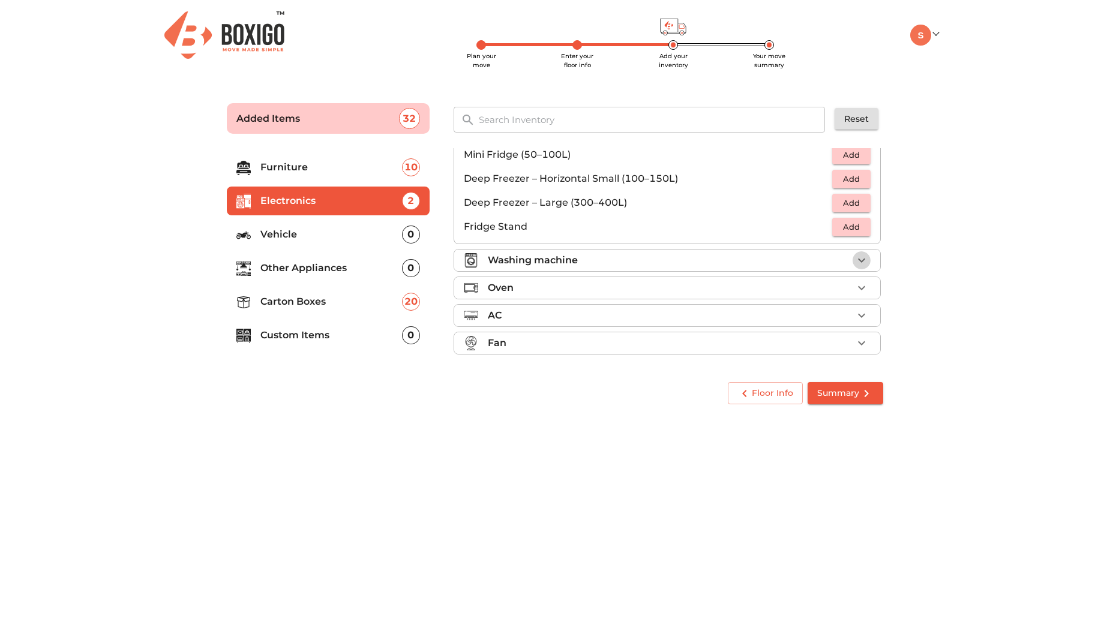
click at [856, 256] on icon "button" at bounding box center [861, 260] width 14 height 14
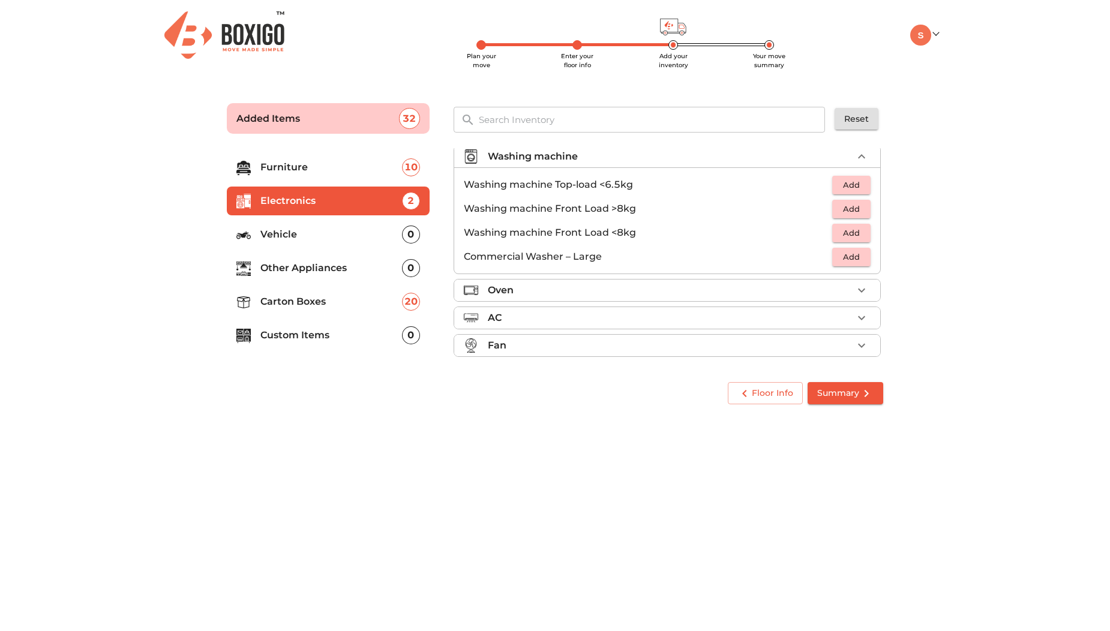
scroll to position [57, 0]
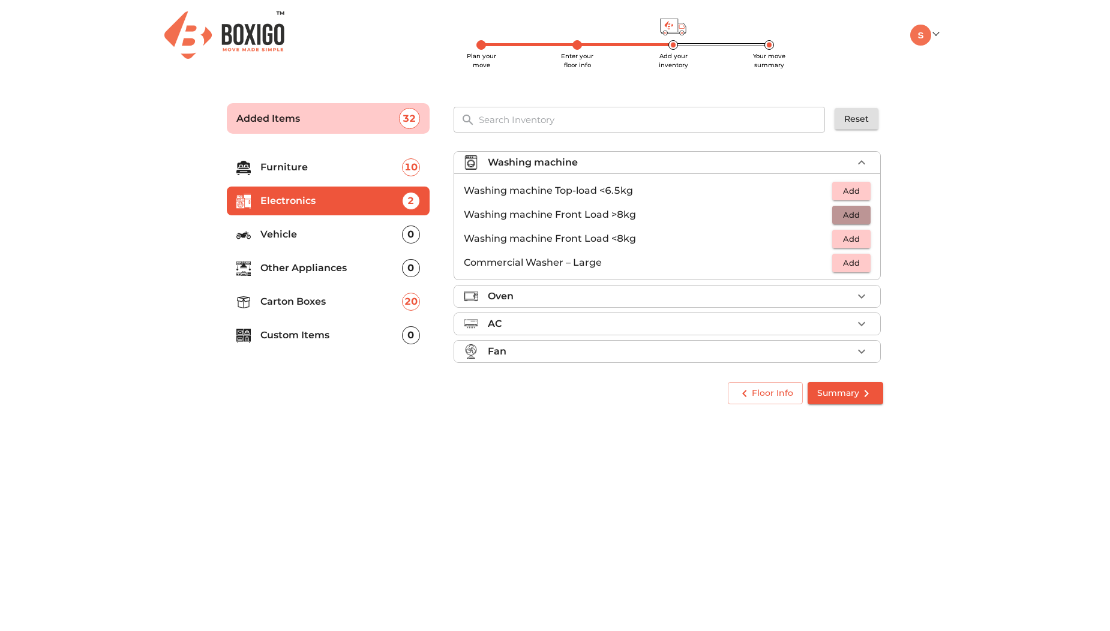
click at [854, 223] on button "Add" at bounding box center [851, 215] width 38 height 19
click at [841, 323] on div "AC" at bounding box center [670, 324] width 365 height 14
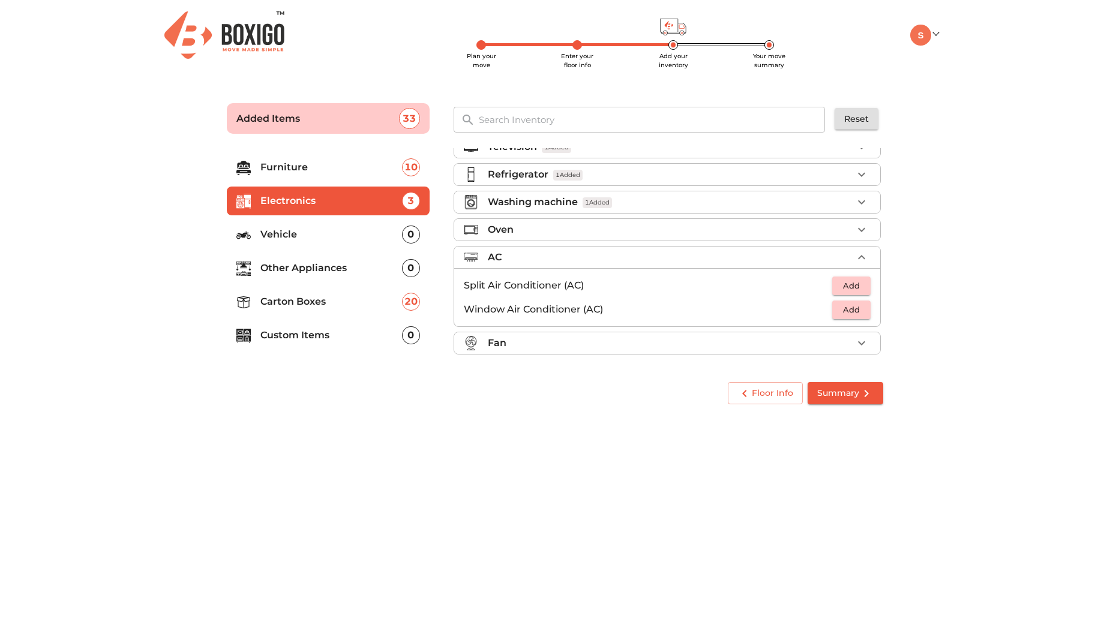
scroll to position [17, 0]
click at [844, 290] on span "Add" at bounding box center [851, 286] width 26 height 14
click at [783, 344] on div "Fan" at bounding box center [670, 343] width 365 height 14
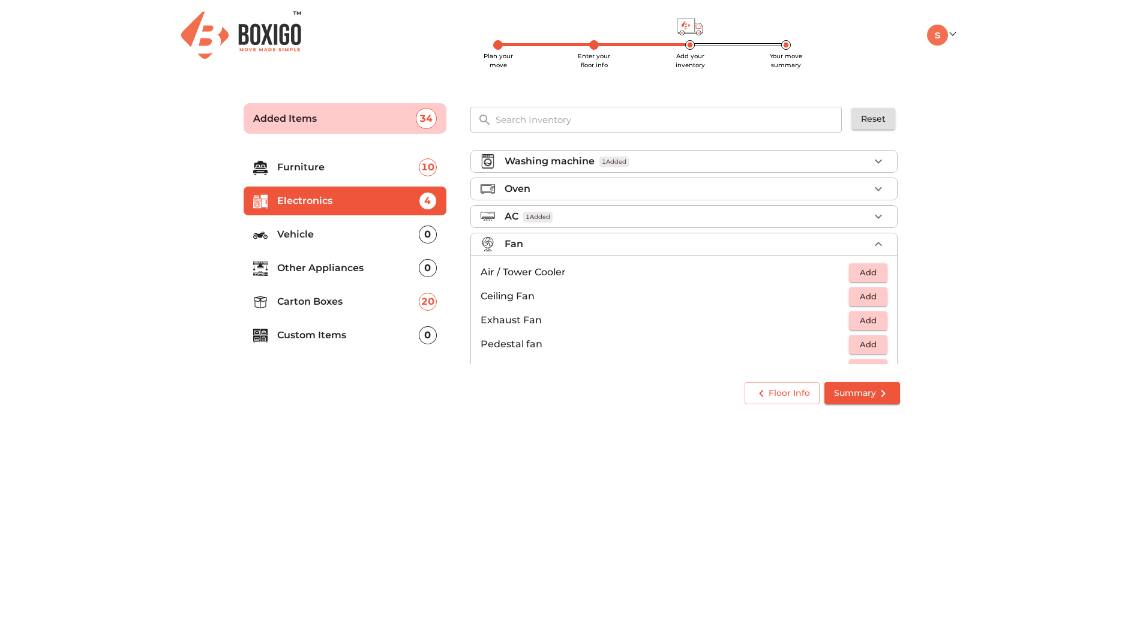
scroll to position [83, 0]
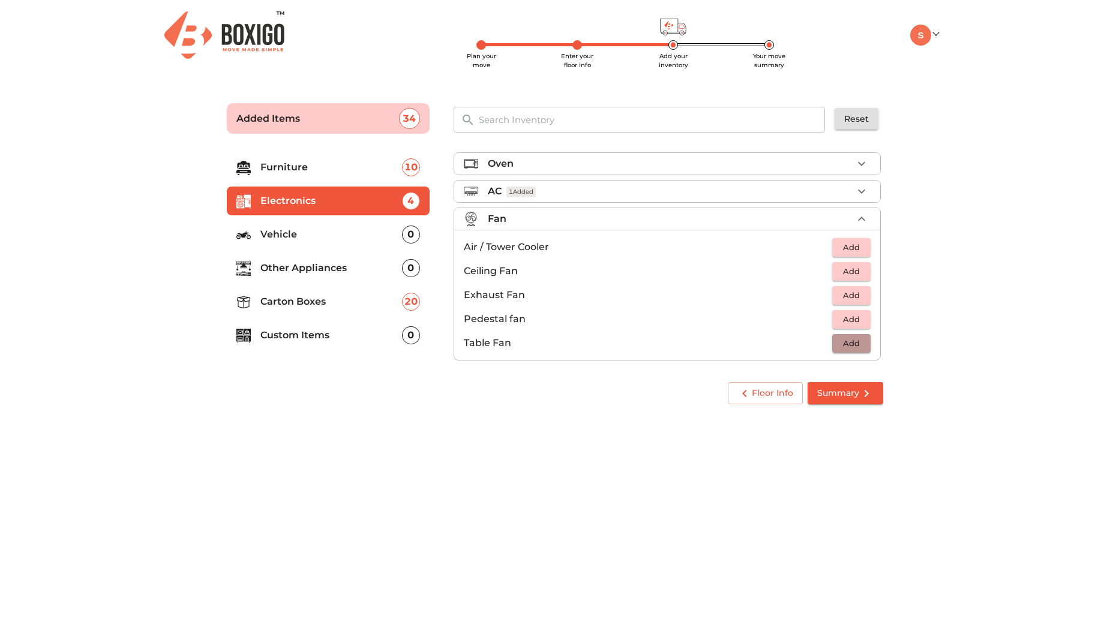
click at [848, 350] on button "Add" at bounding box center [851, 343] width 38 height 19
click at [820, 347] on icon "button" at bounding box center [824, 343] width 8 height 11
click at [844, 323] on span "Add" at bounding box center [851, 319] width 26 height 14
click at [832, 402] on button "Summary" at bounding box center [845, 393] width 76 height 22
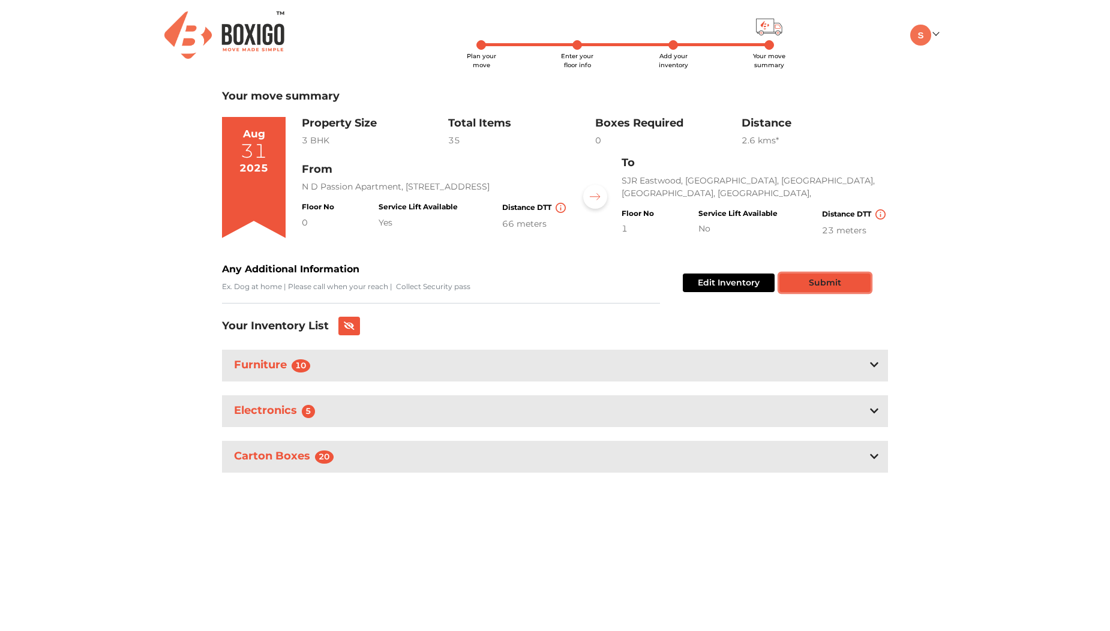
click at [825, 287] on button "Submit" at bounding box center [824, 282] width 91 height 19
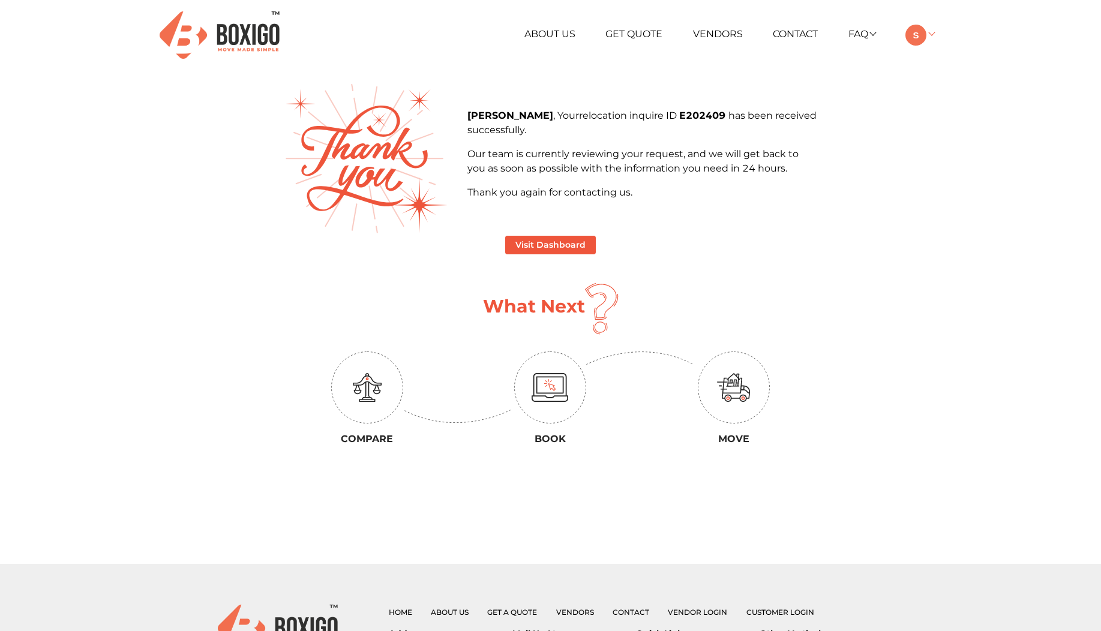
click at [922, 35] on img at bounding box center [915, 35] width 21 height 21
click at [869, 98] on main "[PERSON_NAME] , Your relocation inquire ID E202409 has been received successful…" at bounding box center [551, 324] width 684 height 480
